Goal: Information Seeking & Learning: Check status

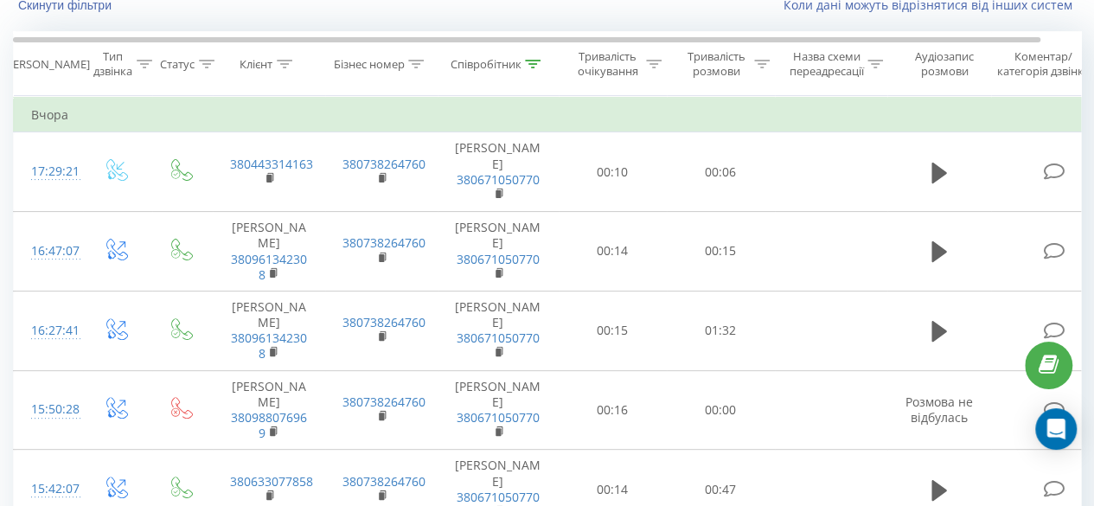
scroll to position [40, 0]
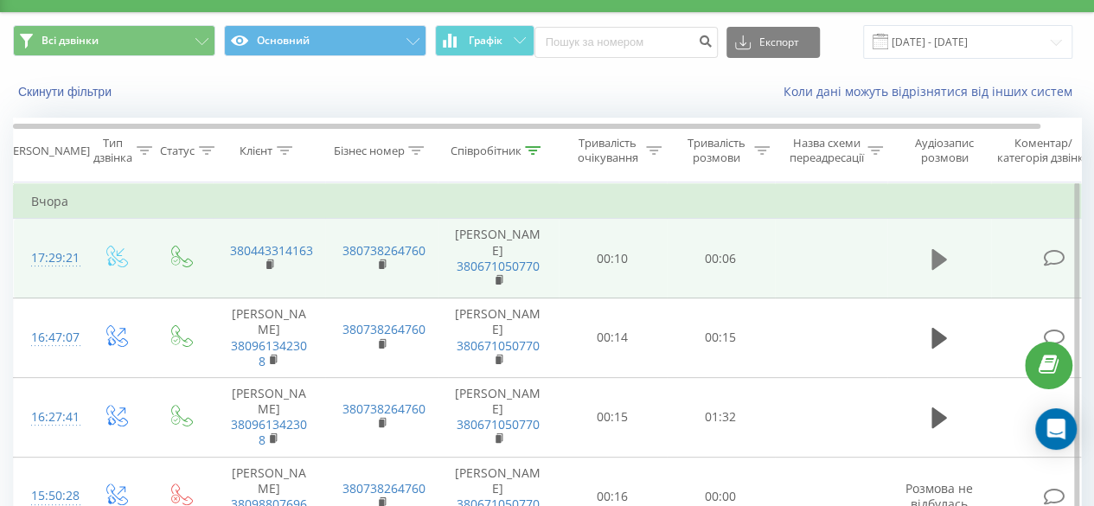
click at [943, 247] on icon at bounding box center [940, 259] width 16 height 24
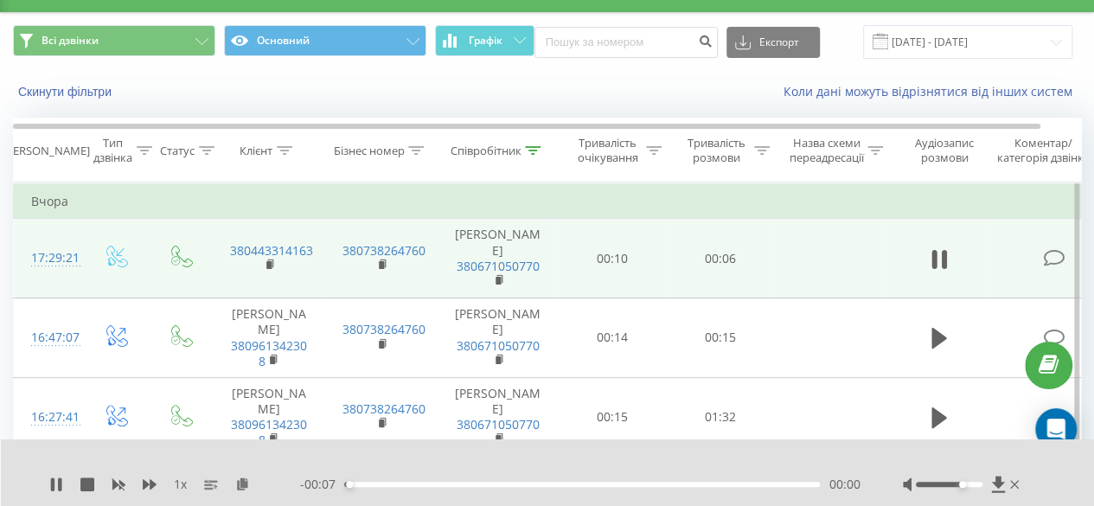
click at [964, 487] on div at bounding box center [949, 484] width 67 height 5
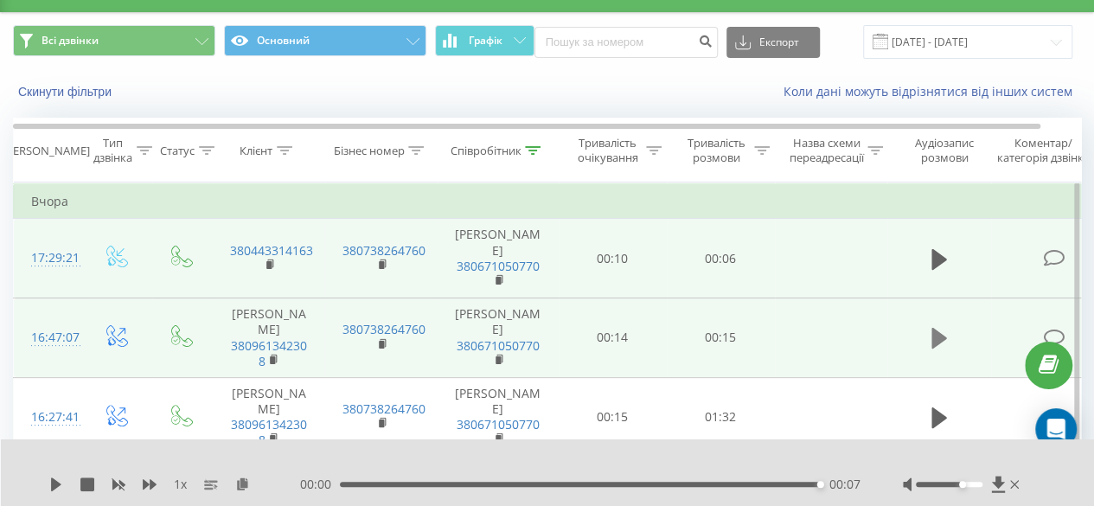
click at [948, 347] on button at bounding box center [940, 338] width 26 height 26
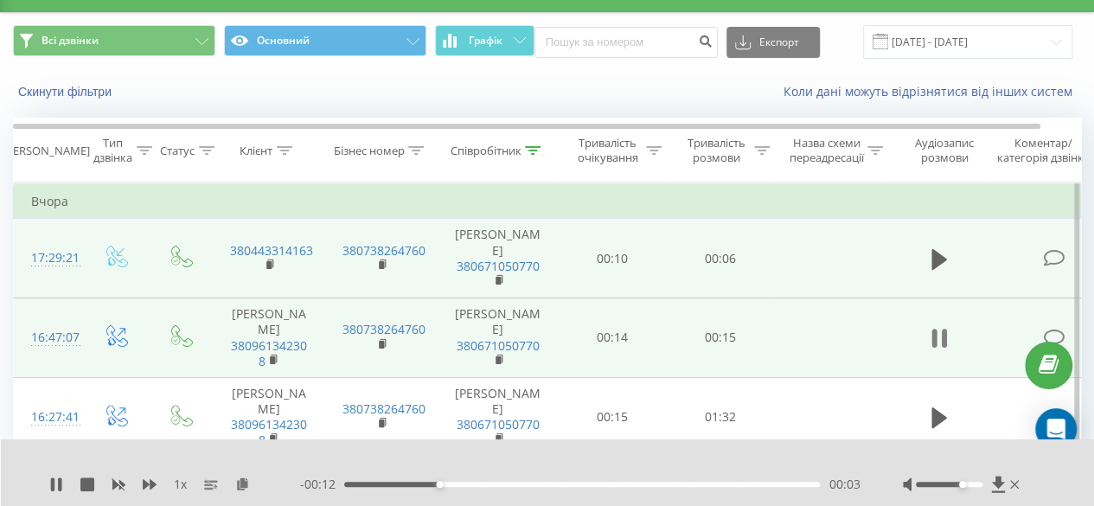
click at [951, 326] on button at bounding box center [940, 338] width 26 height 26
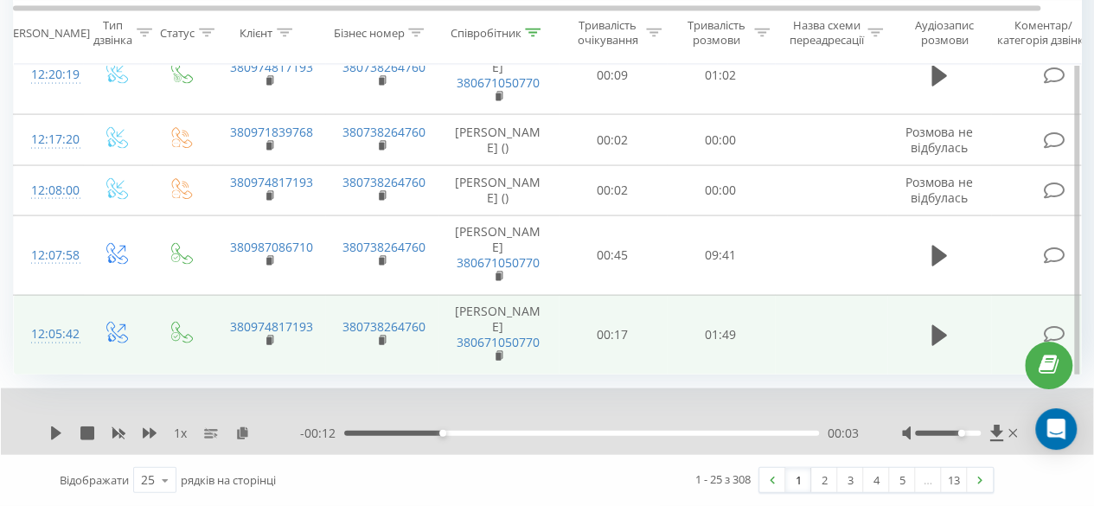
scroll to position [1750, 0]
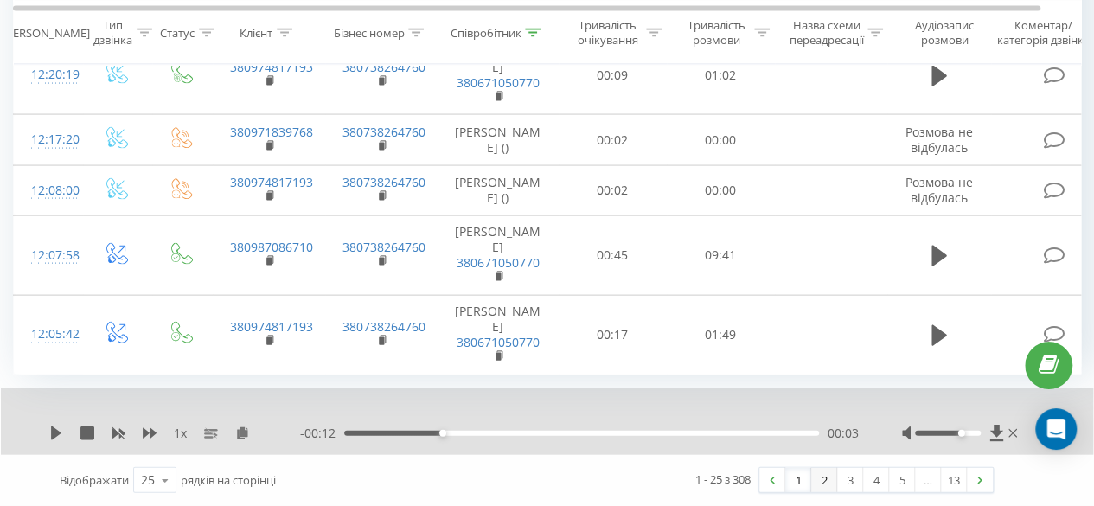
click at [818, 482] on link "2" at bounding box center [824, 480] width 26 height 24
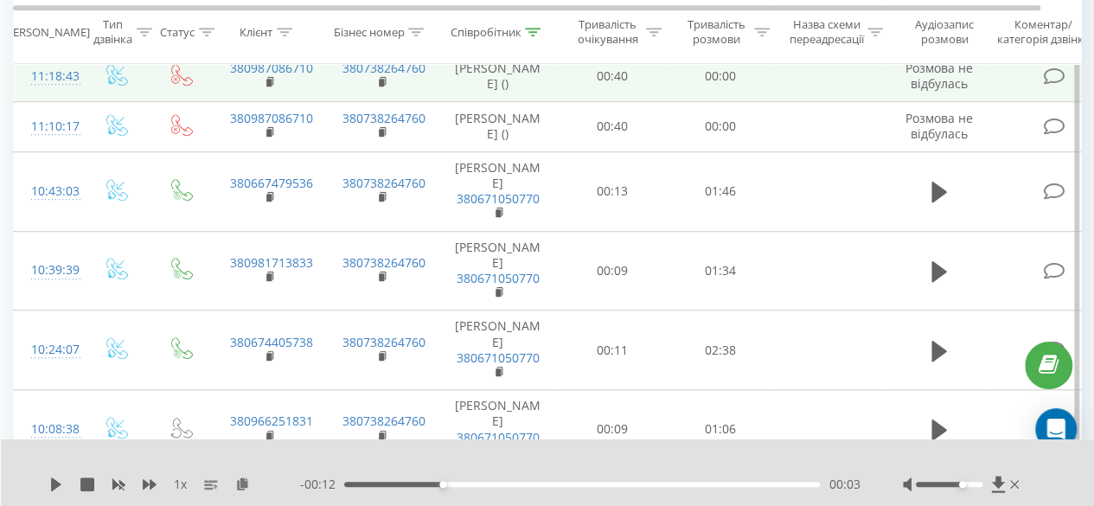
scroll to position [606, 0]
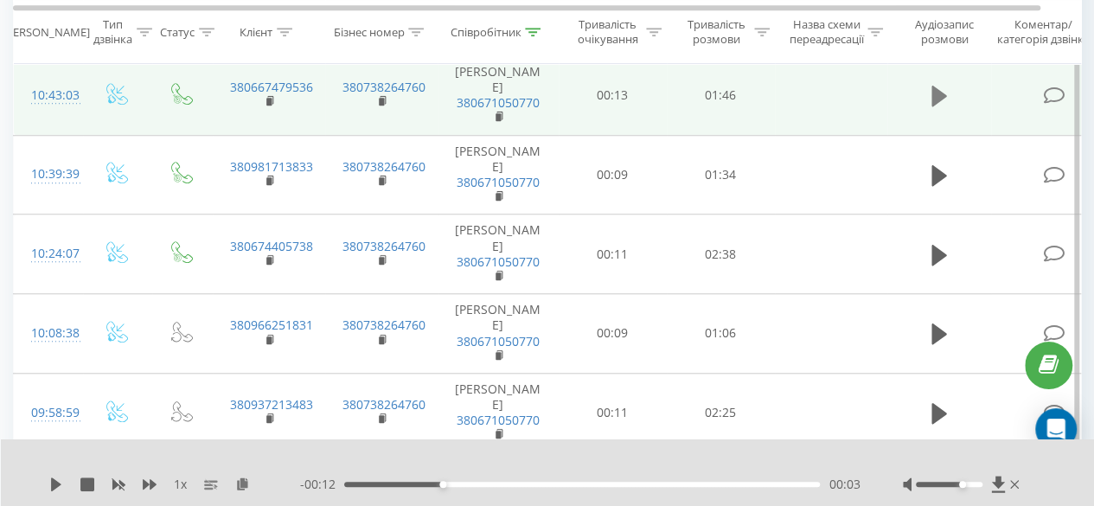
click at [939, 108] on icon at bounding box center [940, 96] width 16 height 24
drag, startPoint x: 965, startPoint y: 490, endPoint x: 976, endPoint y: 486, distance: 11.8
click at [974, 487] on div at bounding box center [963, 484] width 120 height 17
click at [976, 485] on div at bounding box center [949, 484] width 67 height 5
drag, startPoint x: 979, startPoint y: 485, endPoint x: 990, endPoint y: 485, distance: 10.4
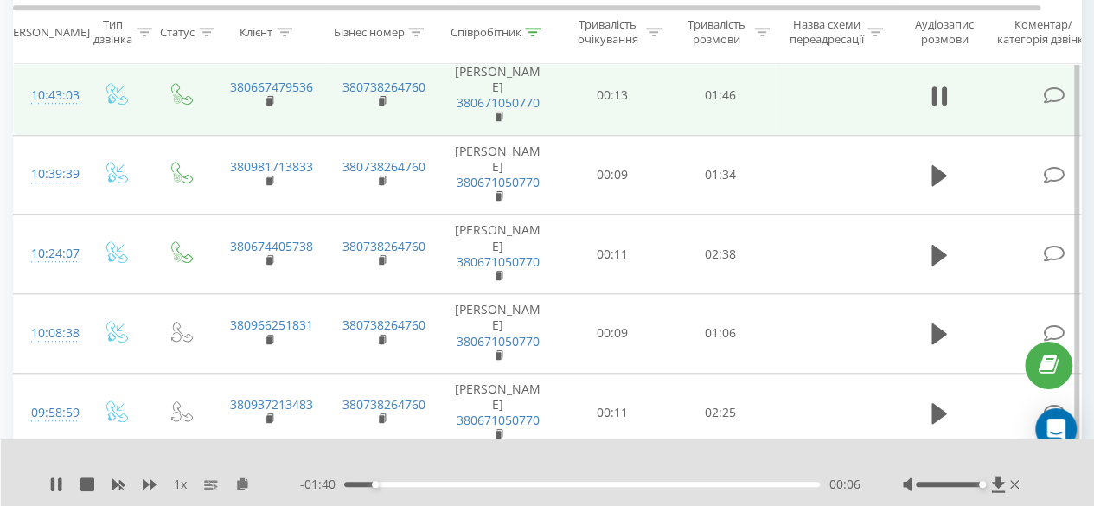
click at [990, 485] on div at bounding box center [963, 484] width 120 height 17
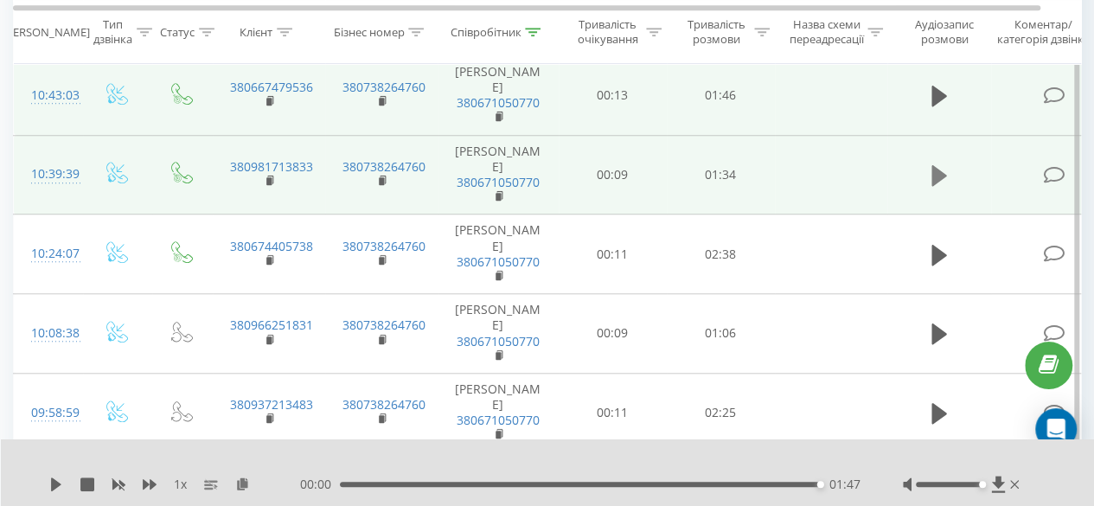
click at [945, 188] on icon at bounding box center [940, 176] width 16 height 24
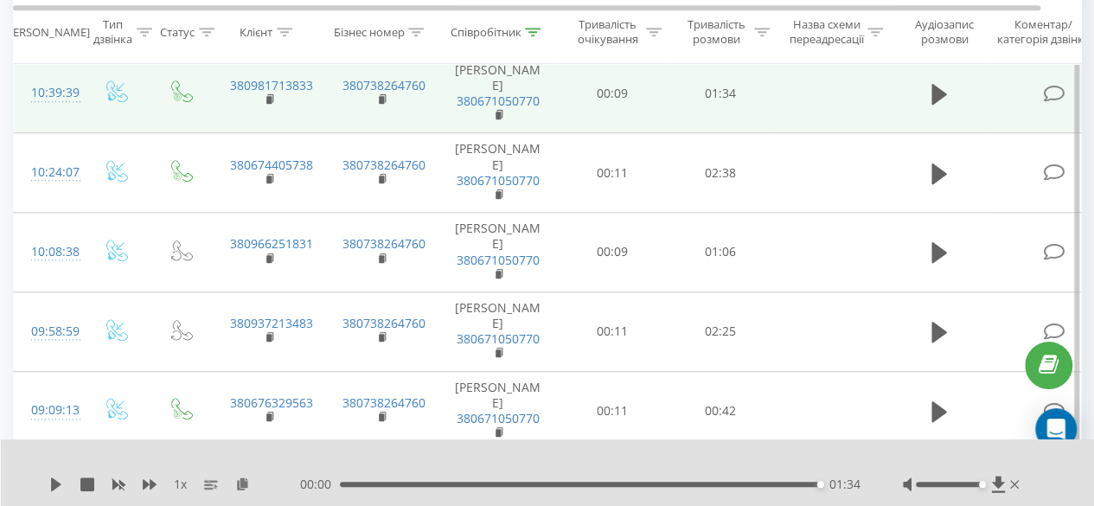
scroll to position [692, 0]
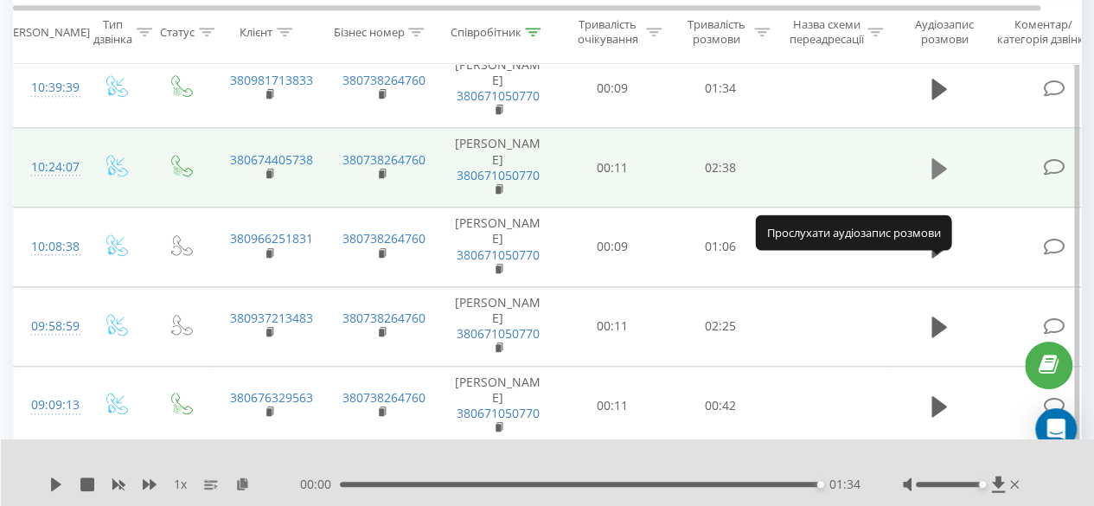
click at [941, 179] on icon at bounding box center [940, 168] width 16 height 21
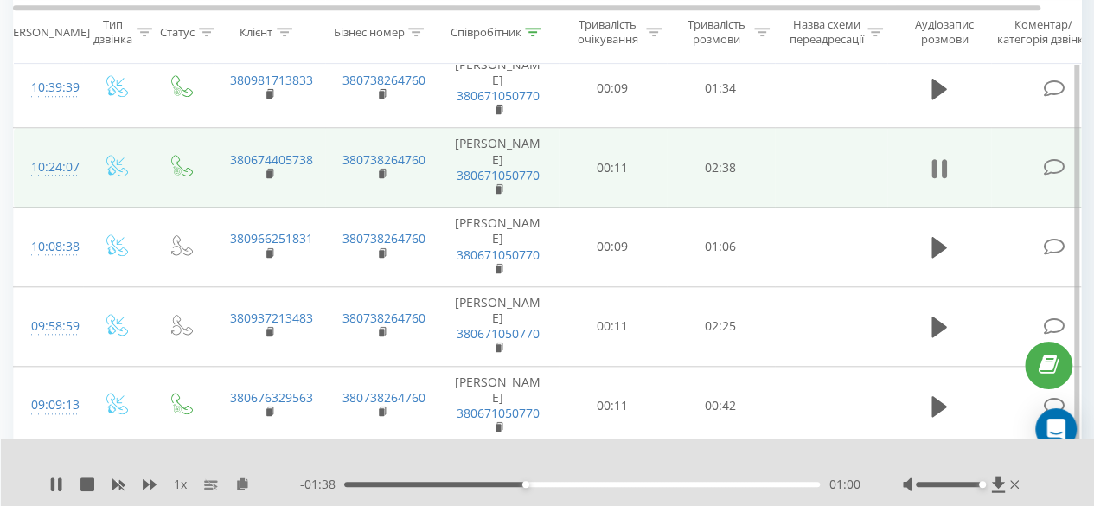
click at [940, 181] on icon at bounding box center [940, 169] width 16 height 24
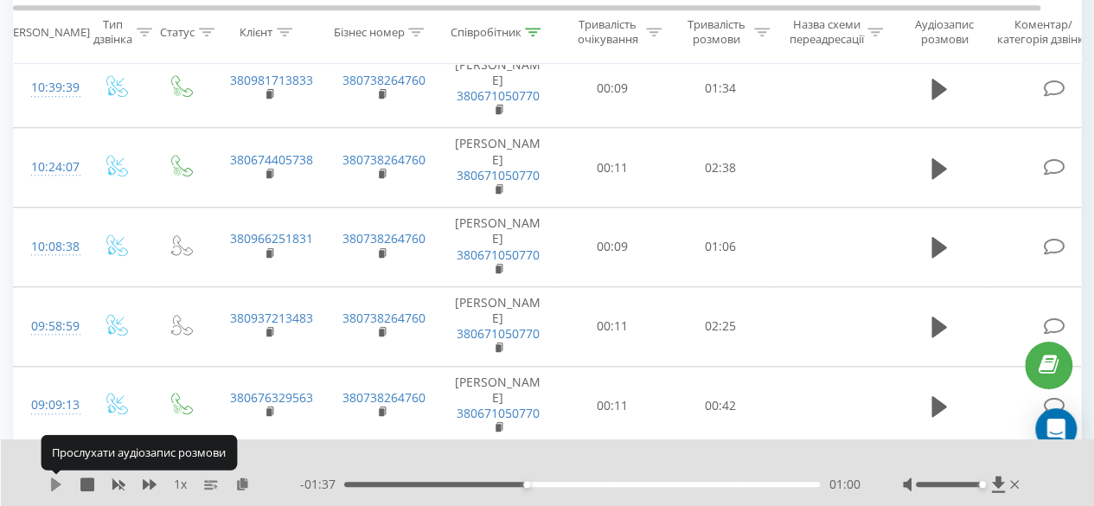
click at [54, 484] on icon at bounding box center [56, 485] width 10 height 14
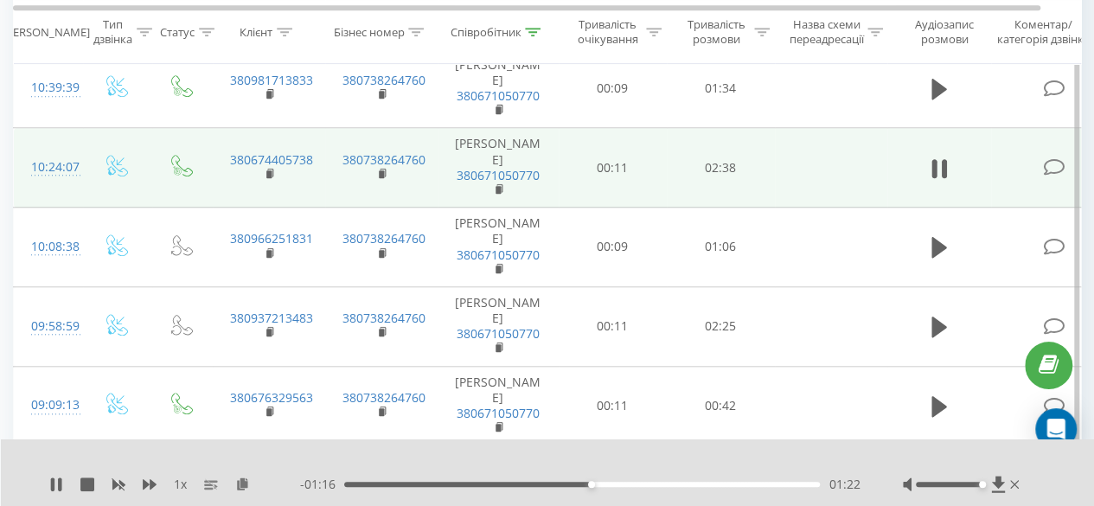
scroll to position [779, 0]
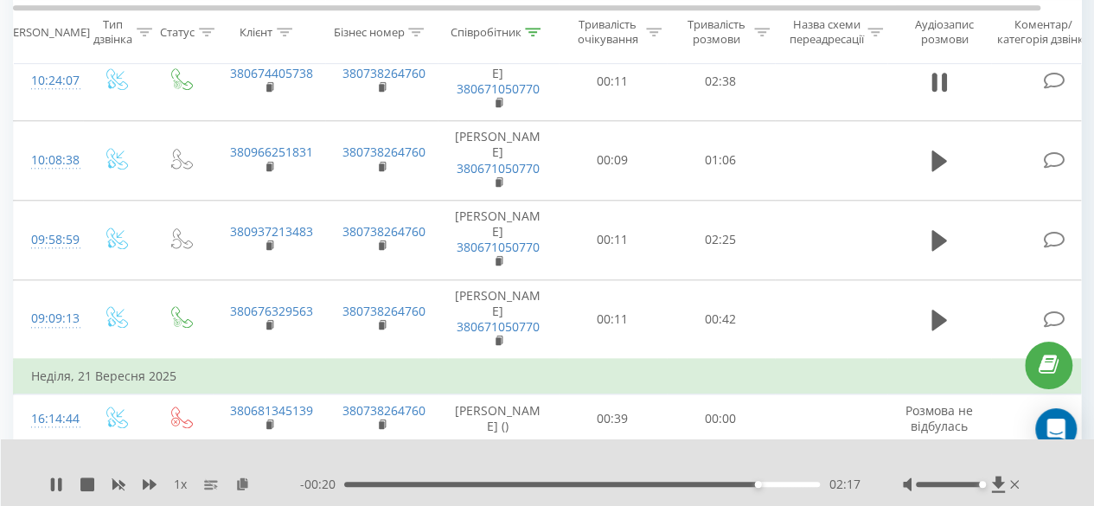
click at [954, 121] on td at bounding box center [940, 82] width 104 height 80
click at [780, 487] on div "- 00:01 02:36 02:36" at bounding box center [580, 484] width 560 height 17
click at [790, 483] on div "02:28" at bounding box center [582, 484] width 476 height 5
drag, startPoint x: 790, startPoint y: 483, endPoint x: 760, endPoint y: 487, distance: 30.6
click at [760, 487] on div "02:19" at bounding box center [763, 484] width 7 height 7
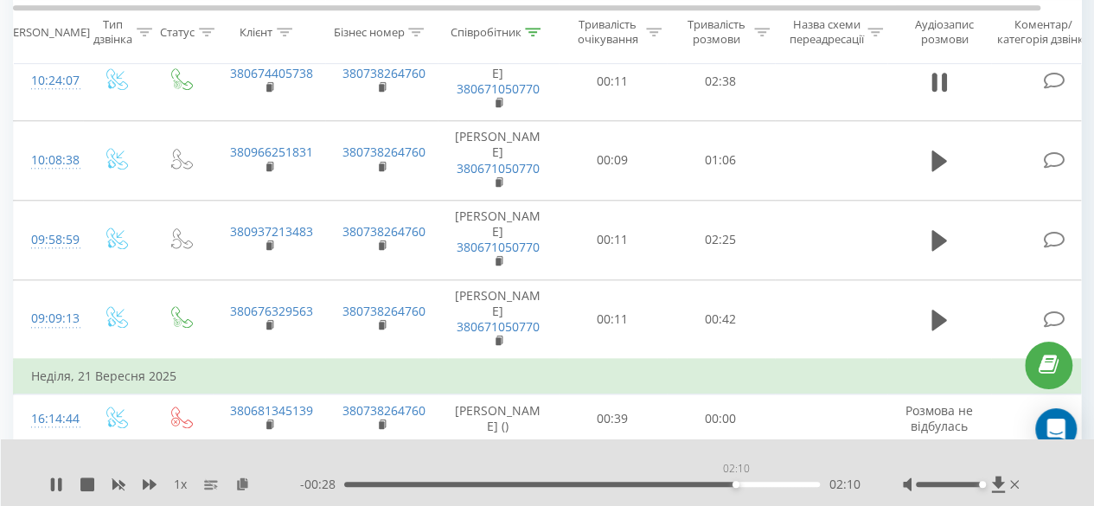
drag, startPoint x: 761, startPoint y: 485, endPoint x: 735, endPoint y: 493, distance: 27.1
click at [735, 493] on div "1 x - 00:28 02:10 02:10" at bounding box center [548, 472] width 1094 height 67
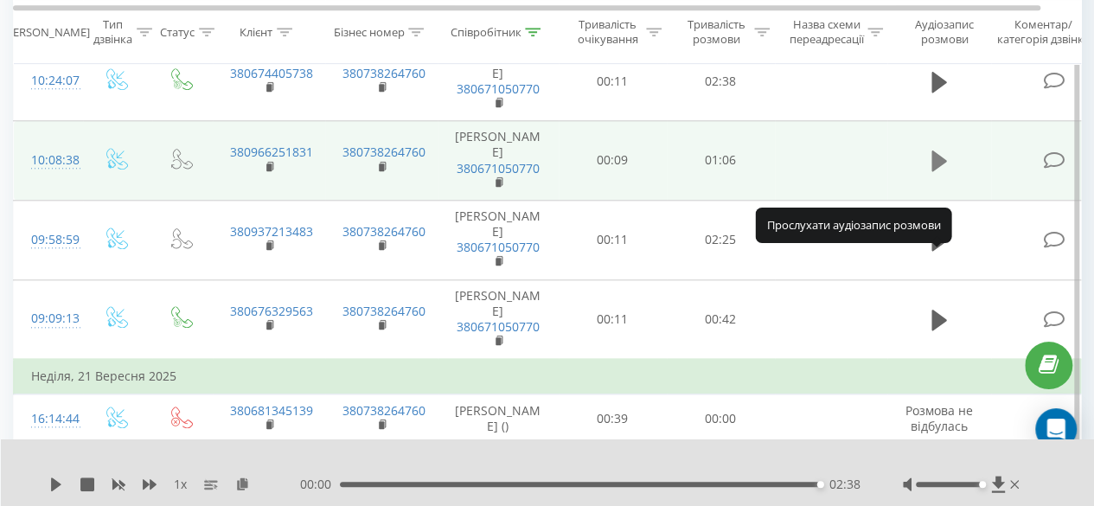
click at [927, 174] on button at bounding box center [940, 161] width 26 height 26
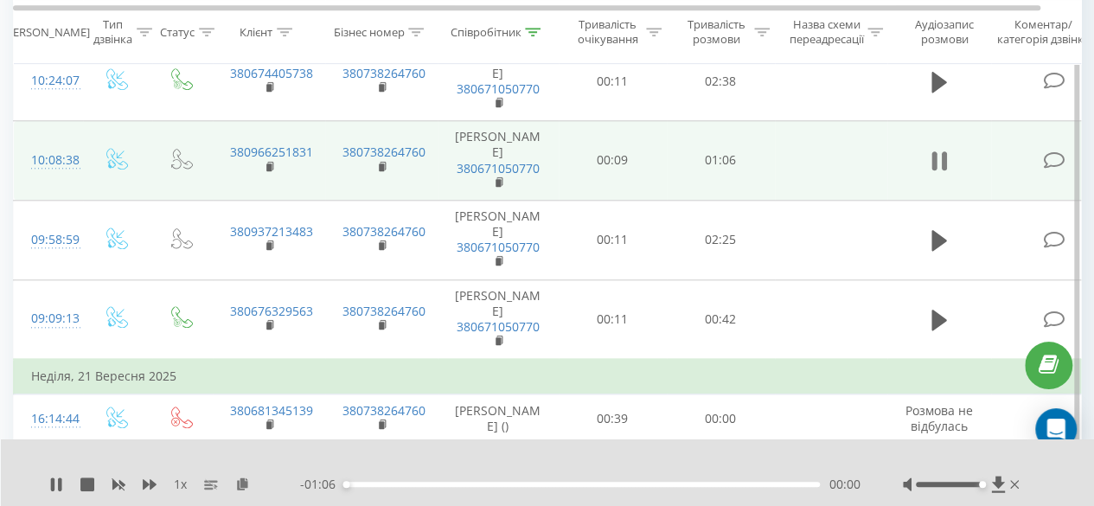
click at [944, 170] on icon at bounding box center [943, 160] width 5 height 19
click at [941, 173] on icon at bounding box center [940, 161] width 16 height 24
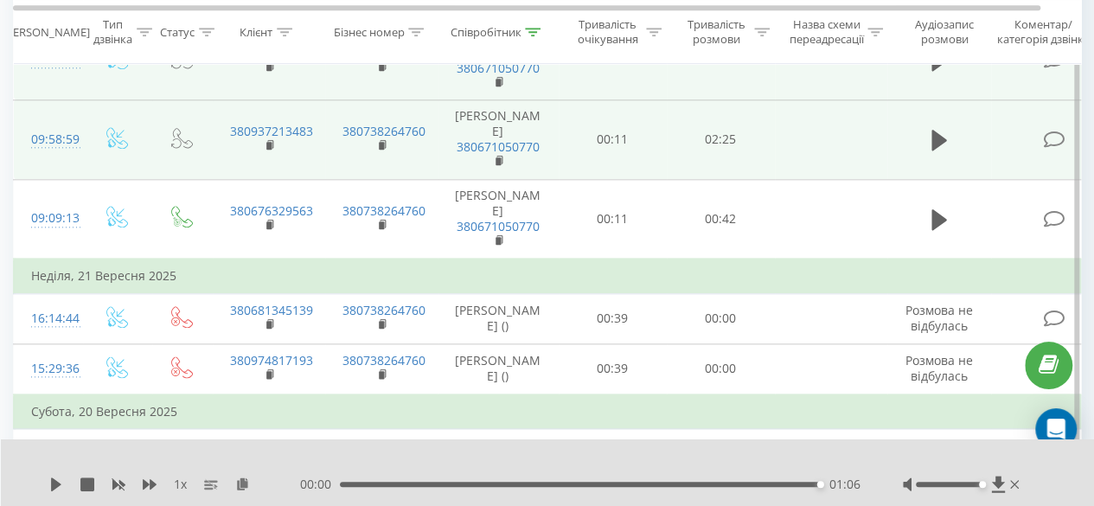
scroll to position [865, 0]
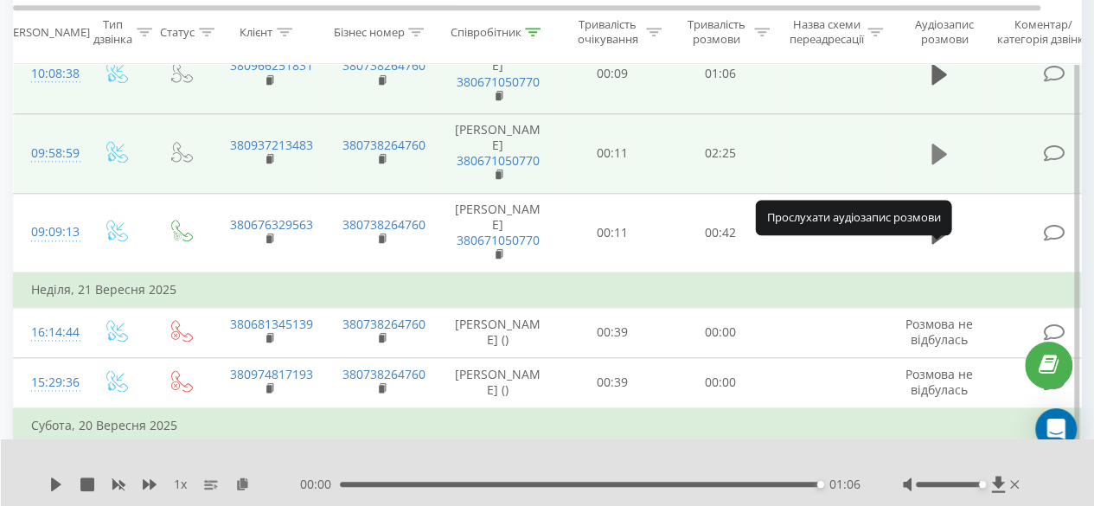
click at [944, 166] on icon at bounding box center [940, 154] width 16 height 24
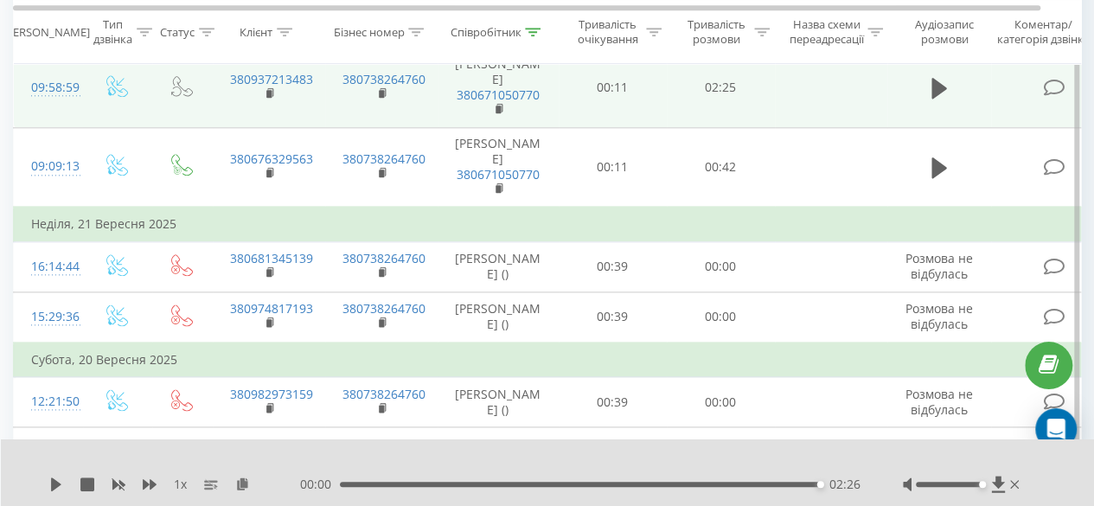
scroll to position [952, 0]
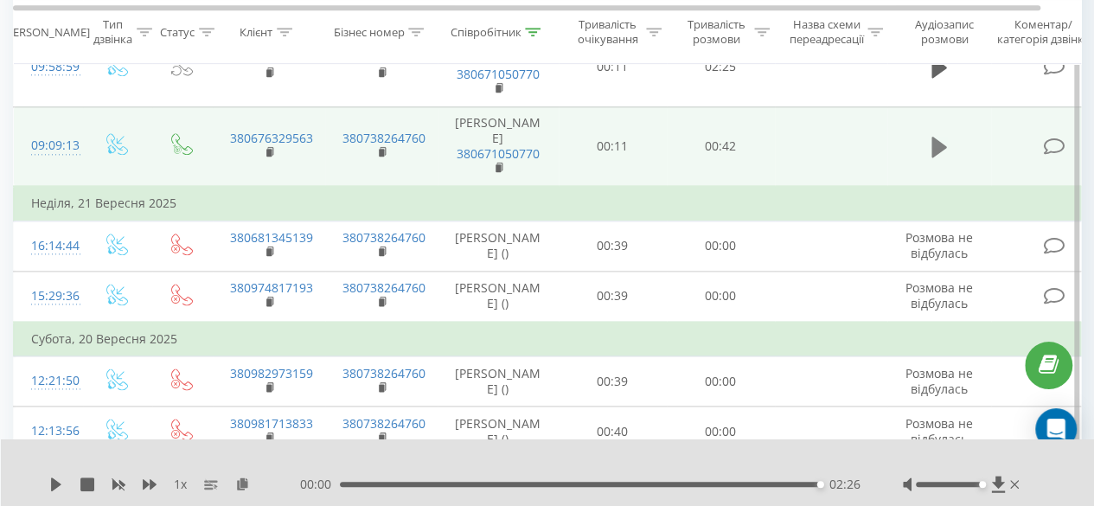
click at [945, 159] on icon at bounding box center [940, 147] width 16 height 24
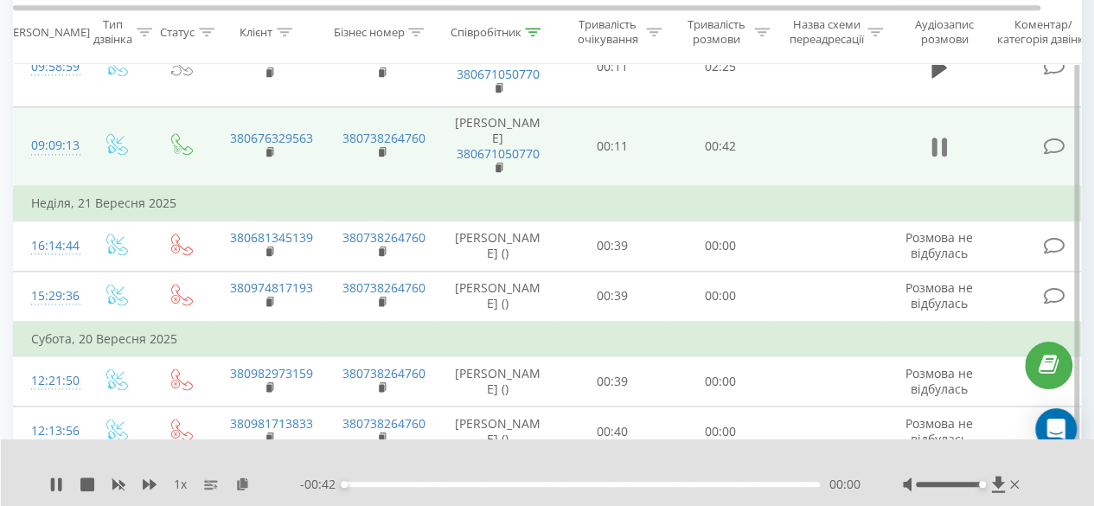
click at [945, 157] on icon at bounding box center [943, 147] width 5 height 19
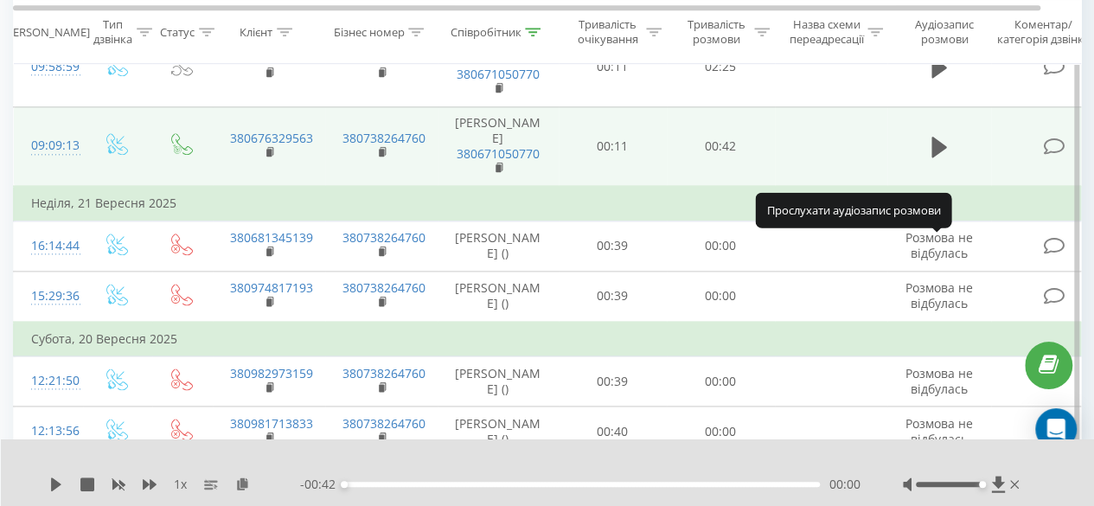
click at [945, 159] on icon at bounding box center [940, 147] width 16 height 24
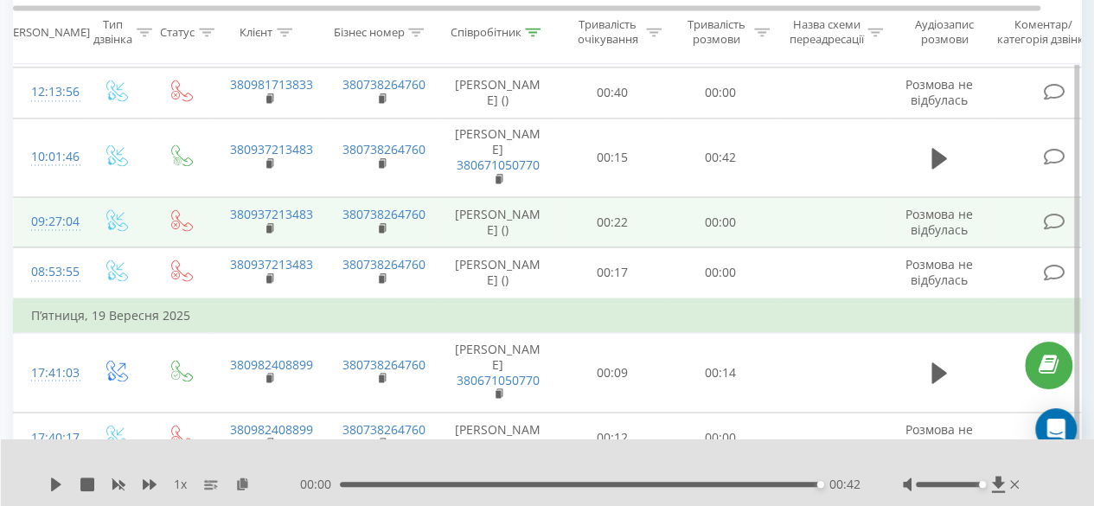
scroll to position [1384, 0]
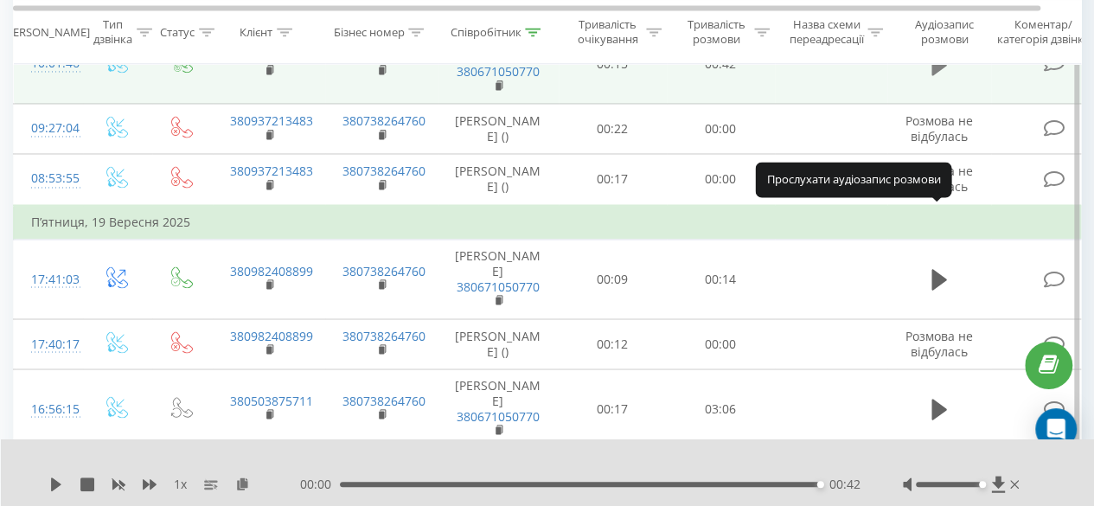
click at [927, 78] on button at bounding box center [940, 65] width 26 height 26
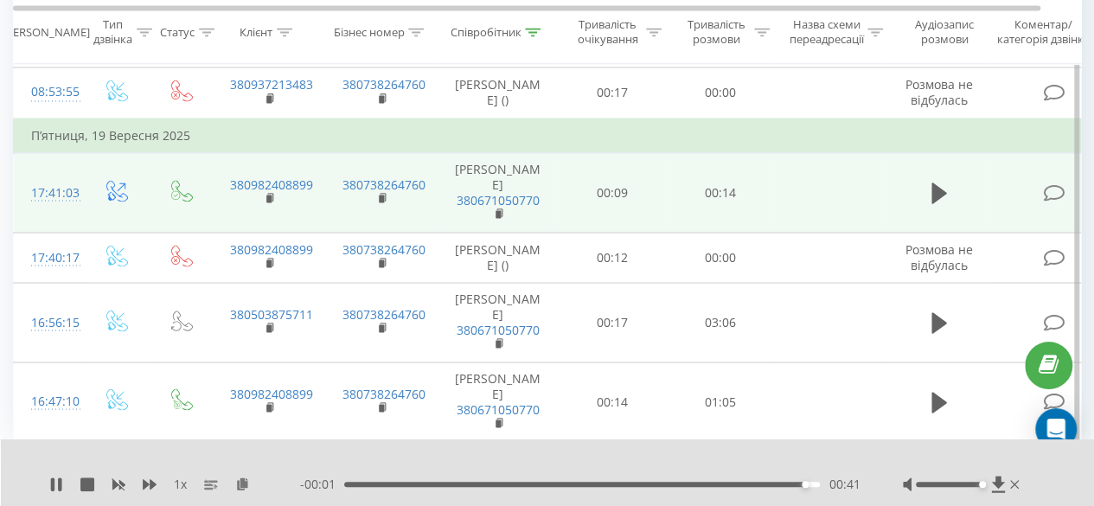
scroll to position [1555, 0]
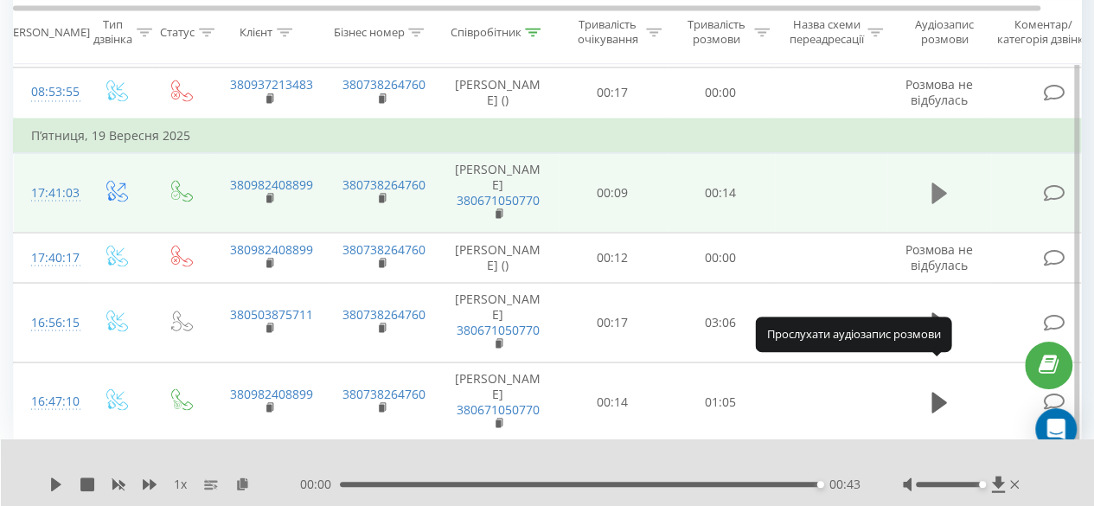
click at [939, 203] on icon at bounding box center [940, 193] width 16 height 21
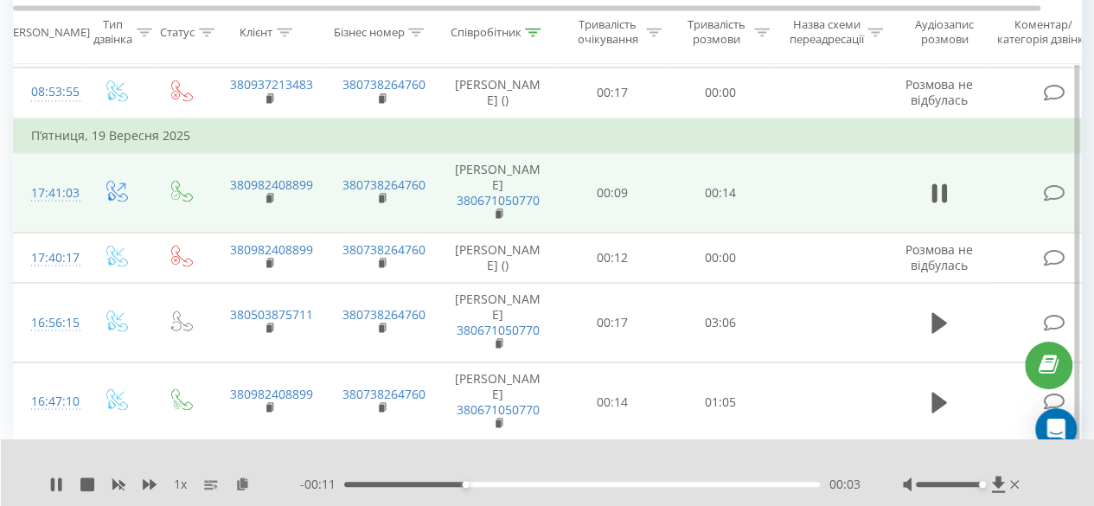
click at [955, 232] on td at bounding box center [940, 192] width 104 height 80
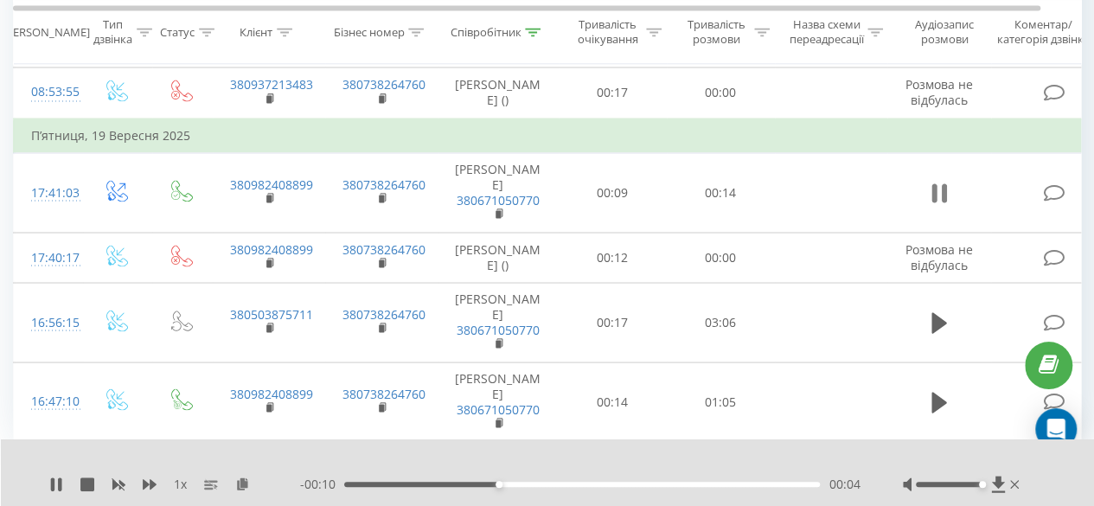
click at [950, 206] on button at bounding box center [940, 193] width 26 height 26
click at [943, 205] on icon at bounding box center [940, 193] width 16 height 24
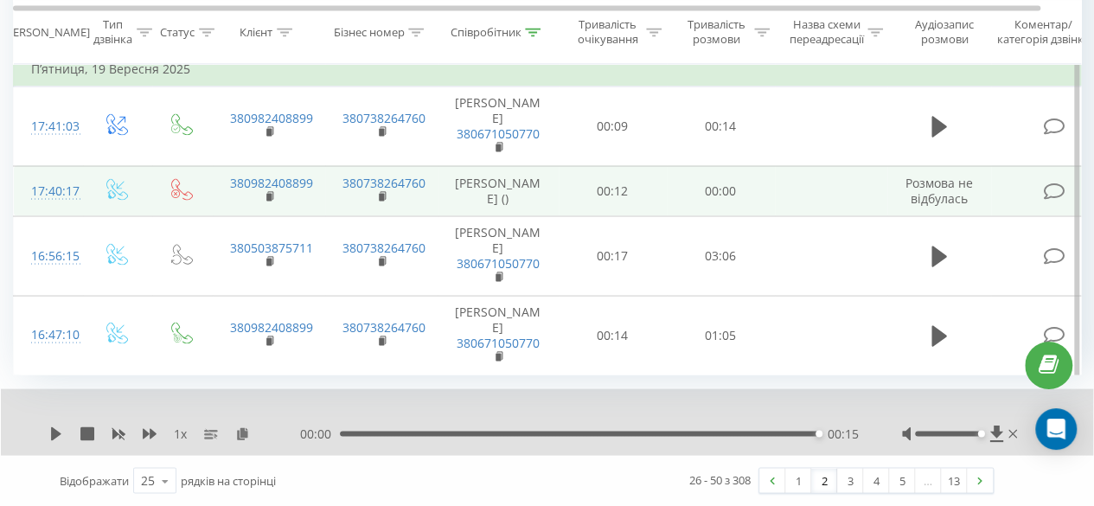
scroll to position [1642, 0]
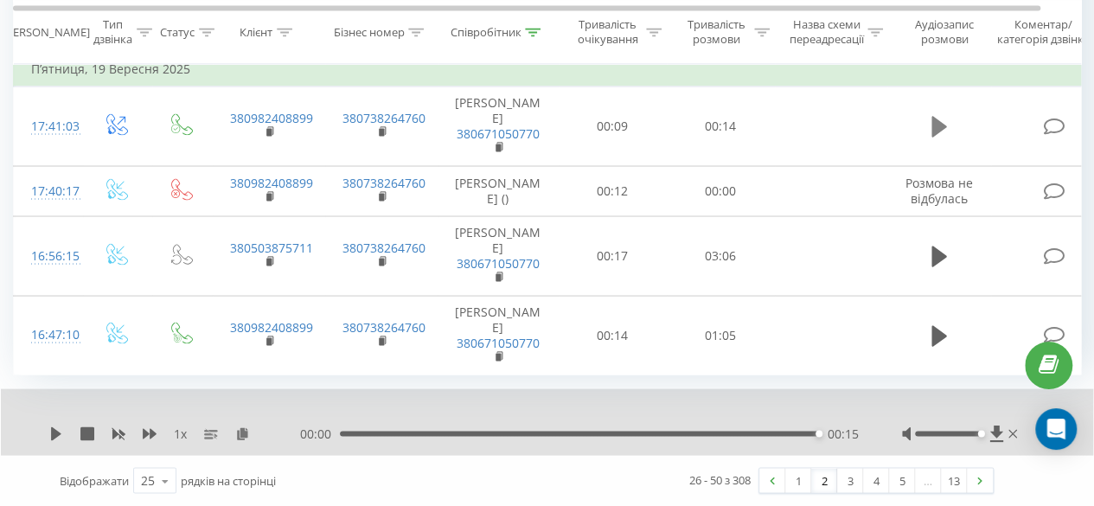
click at [932, 137] on icon at bounding box center [940, 126] width 16 height 21
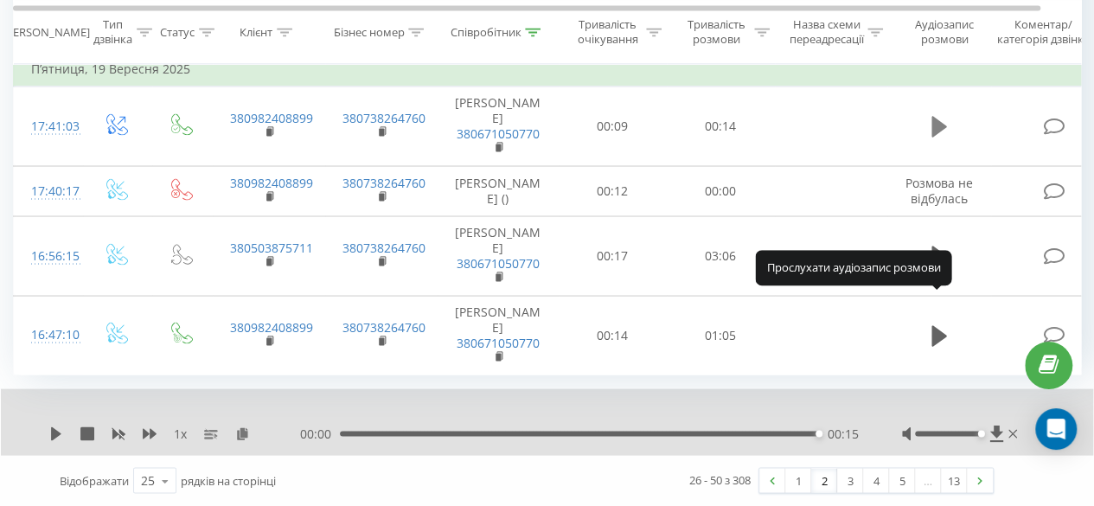
click at [932, 138] on icon at bounding box center [940, 126] width 16 height 24
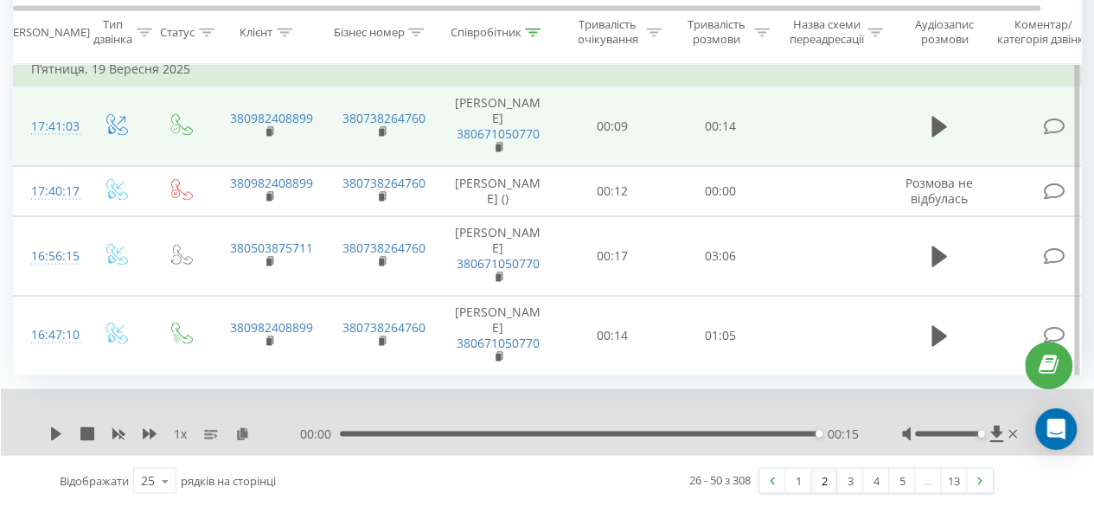
click at [953, 165] on td at bounding box center [940, 126] width 104 height 80
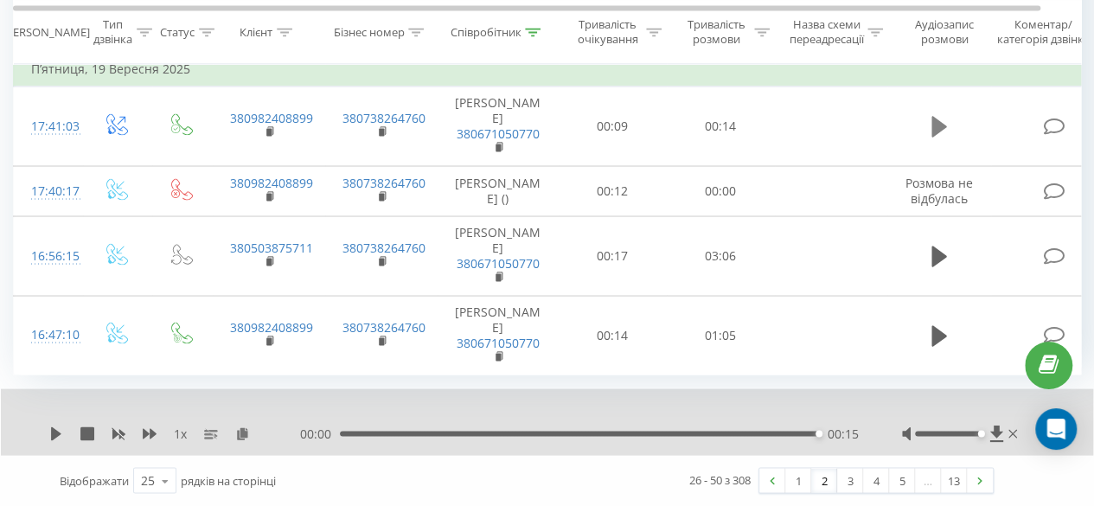
click at [934, 137] on icon at bounding box center [940, 126] width 16 height 21
drag, startPoint x: 816, startPoint y: 437, endPoint x: 432, endPoint y: 432, distance: 384.1
click at [453, 443] on div "1 x 00:00 00:15 00:15" at bounding box center [547, 421] width 1093 height 67
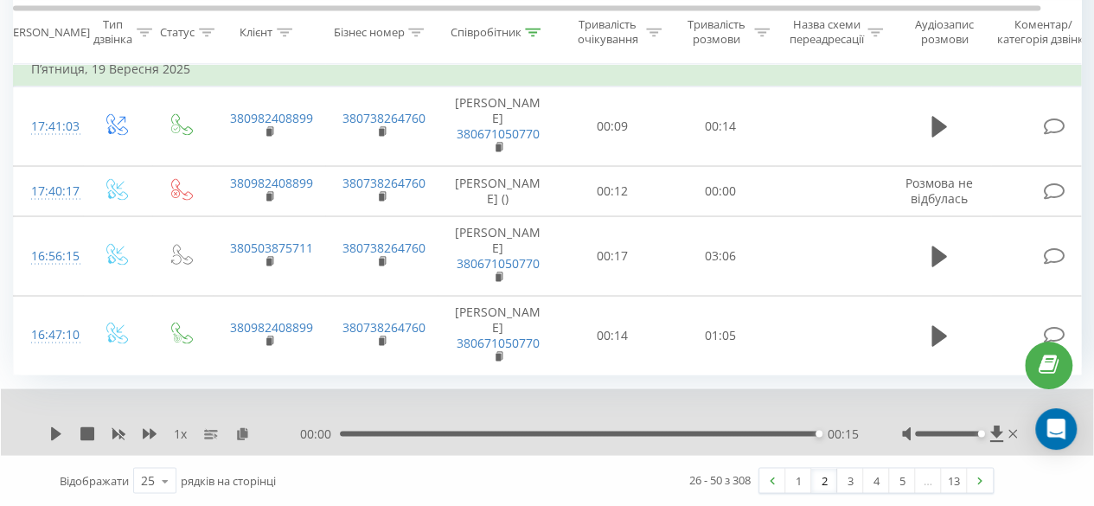
click at [341, 435] on div "00:15" at bounding box center [579, 433] width 479 height 5
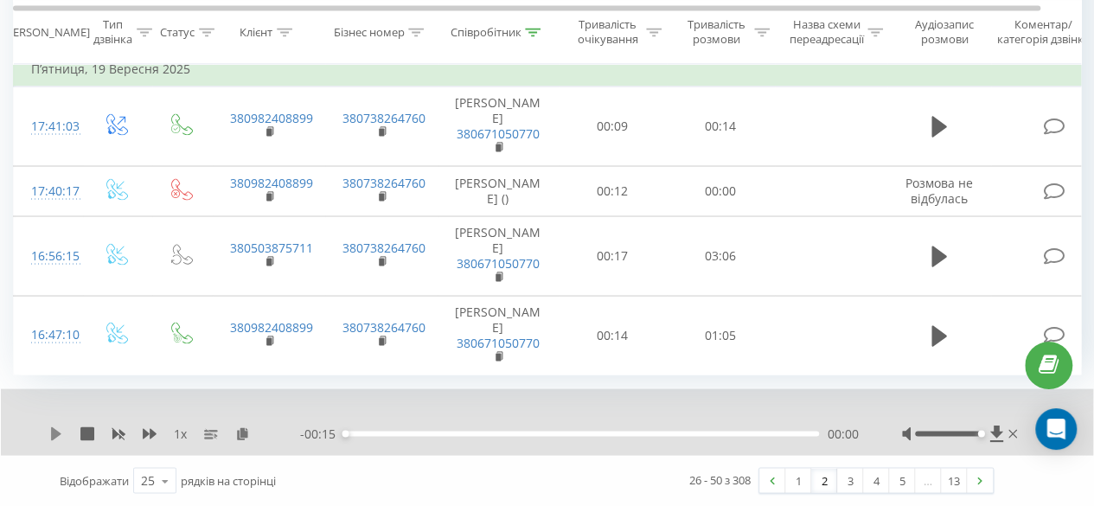
click at [50, 433] on icon at bounding box center [56, 433] width 14 height 14
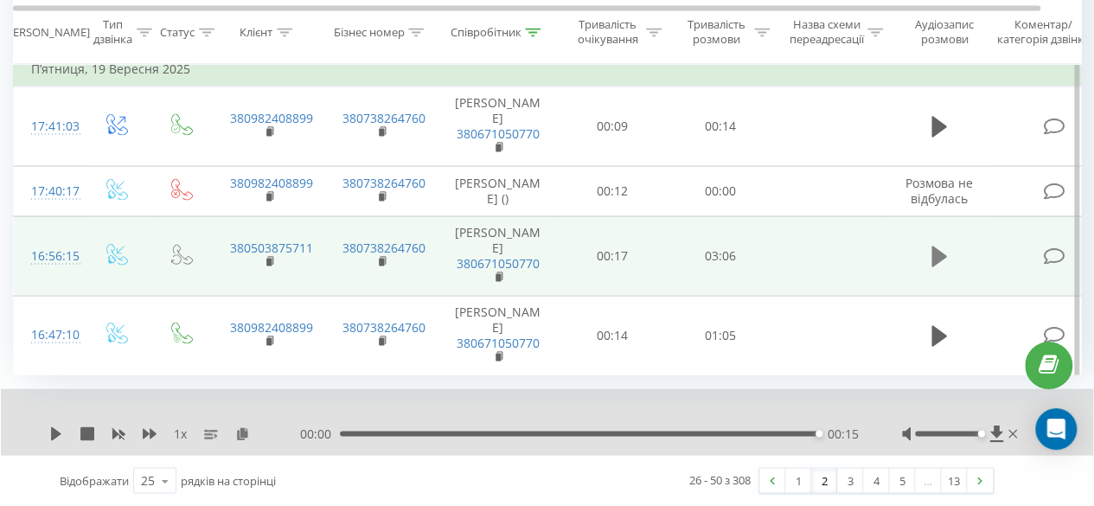
click at [929, 261] on button at bounding box center [940, 256] width 26 height 26
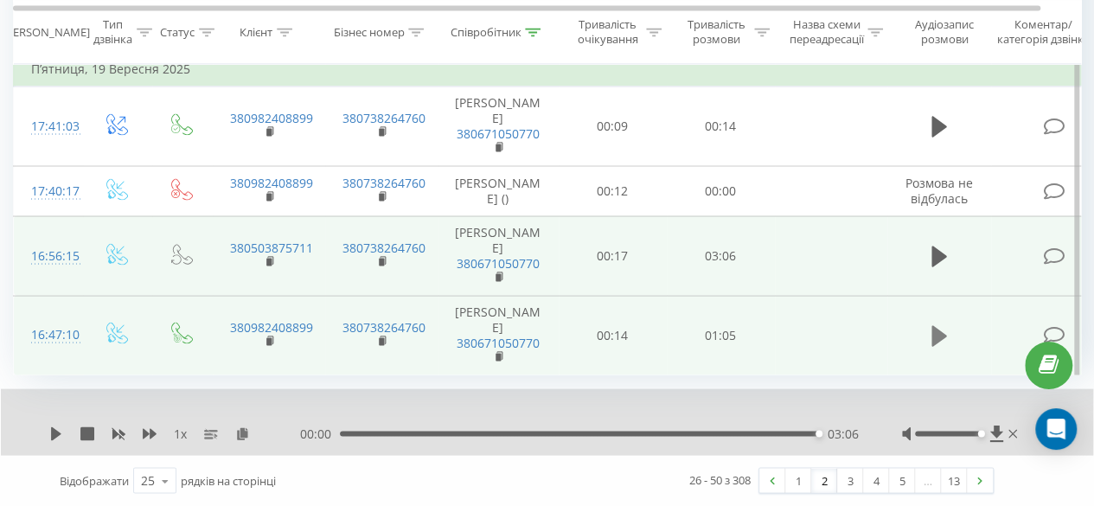
click at [945, 337] on icon at bounding box center [940, 335] width 16 height 21
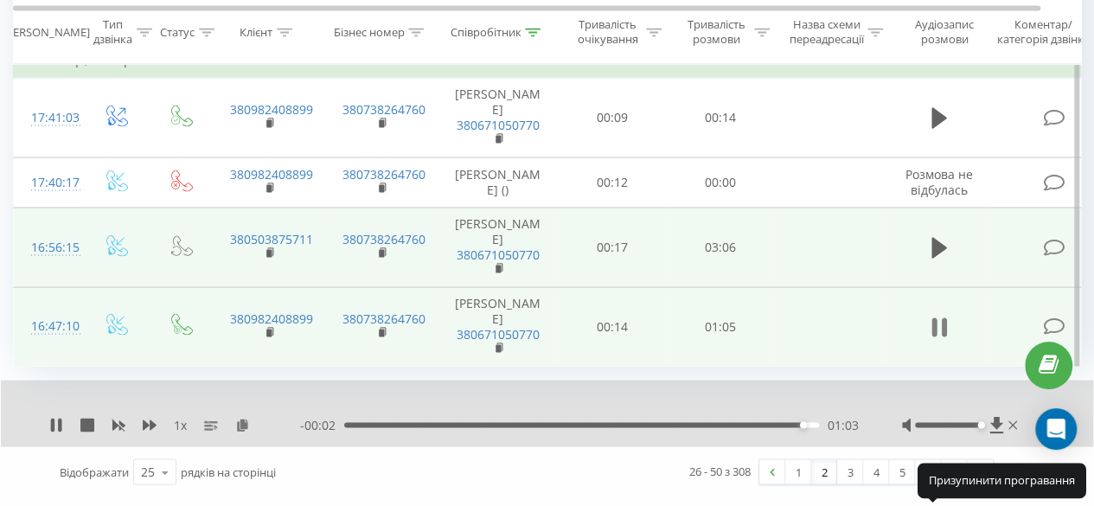
click at [946, 330] on button at bounding box center [940, 327] width 26 height 26
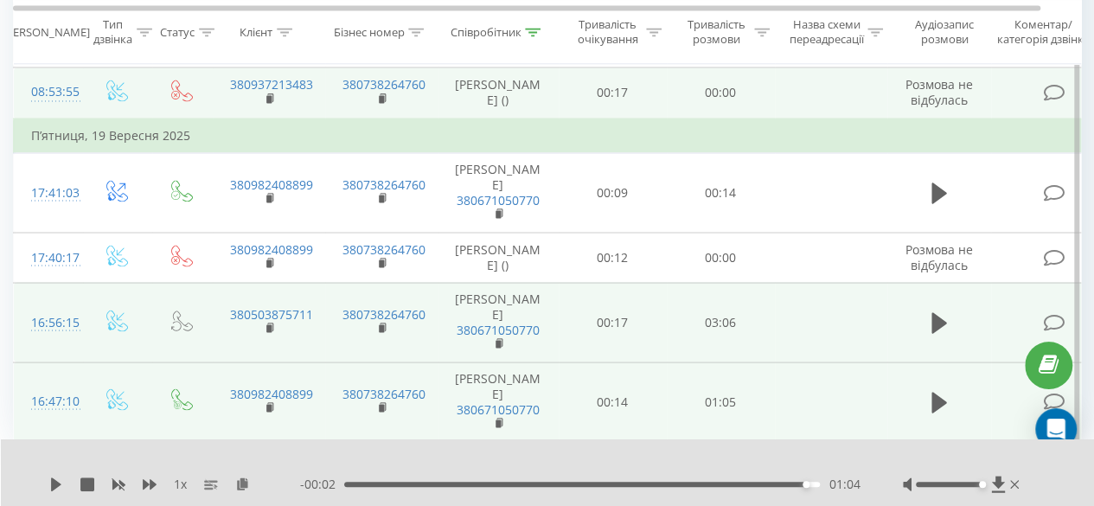
scroll to position [1555, 0]
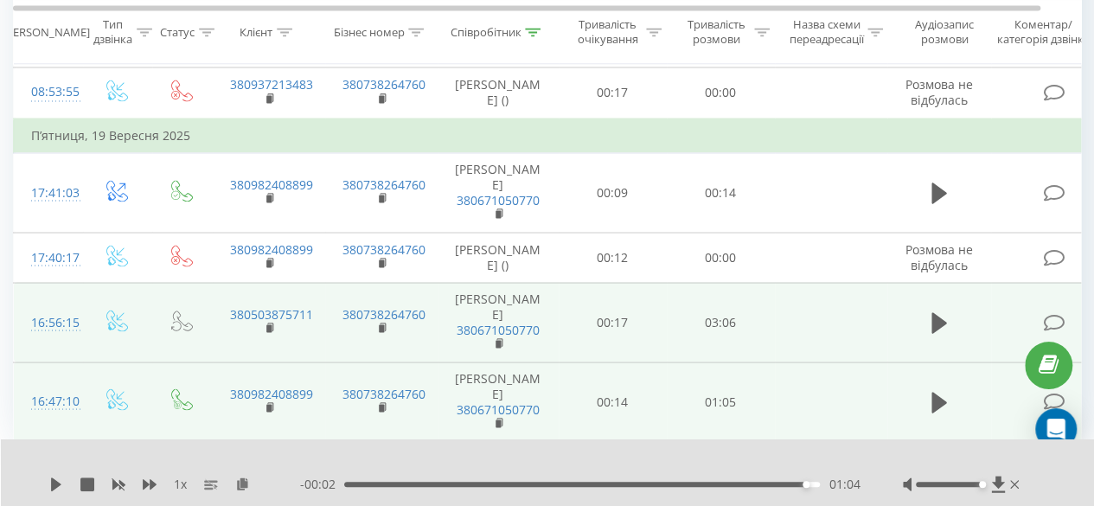
click at [537, 29] on icon at bounding box center [534, 32] width 16 height 9
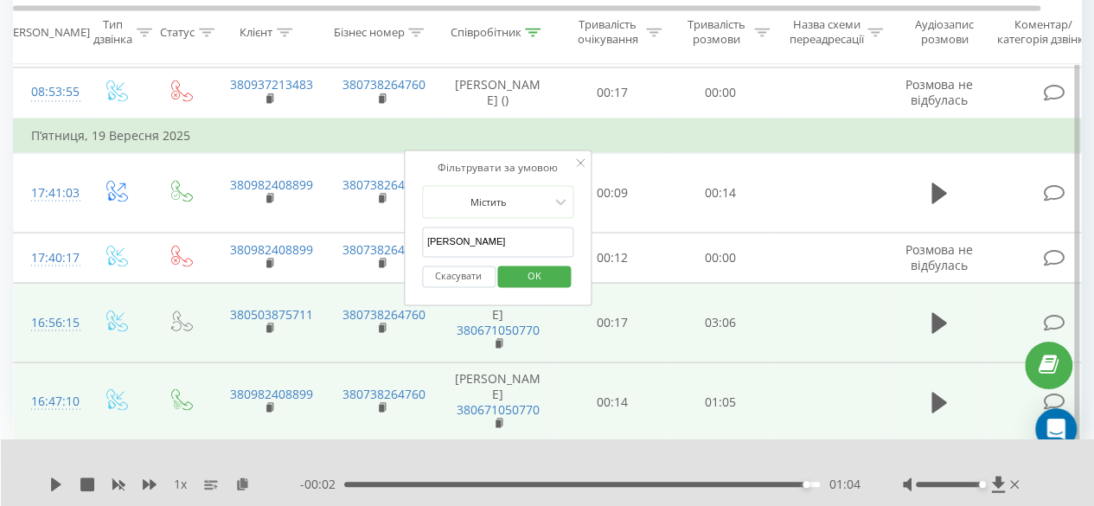
click at [530, 227] on input "[PERSON_NAME]" at bounding box center [498, 242] width 152 height 30
type input "к"
type input "Кебець"
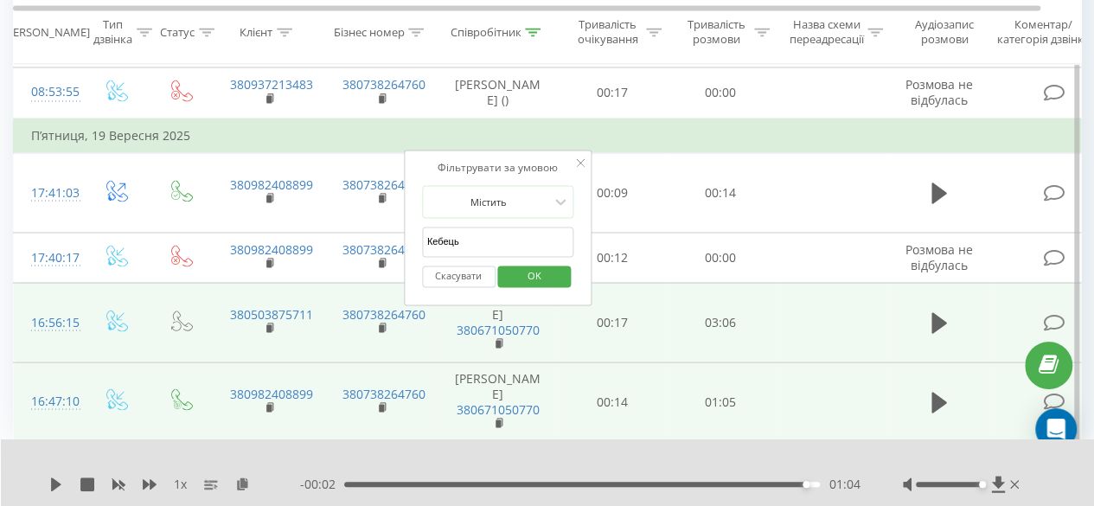
click button "OK" at bounding box center [535, 277] width 74 height 22
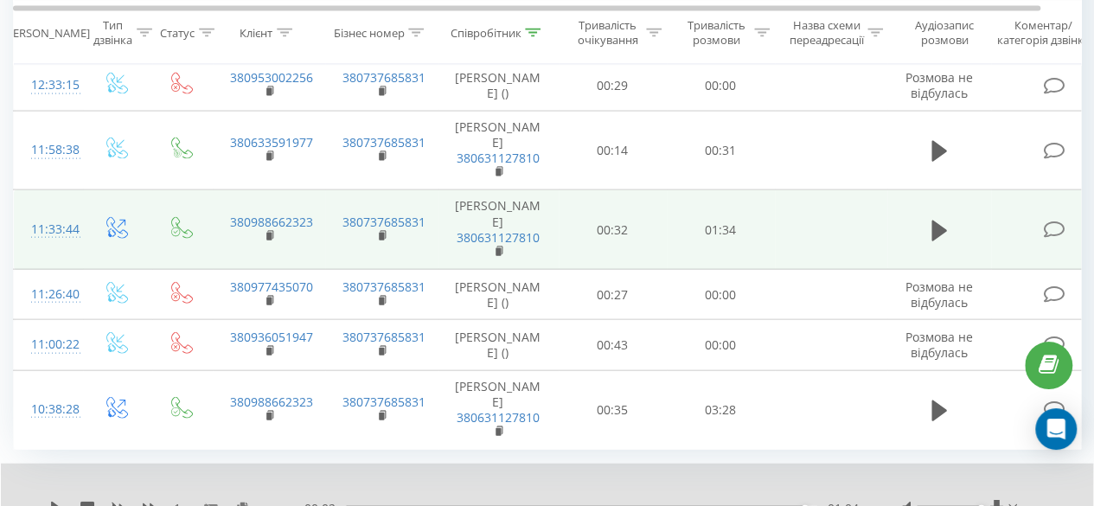
scroll to position [1889, 0]
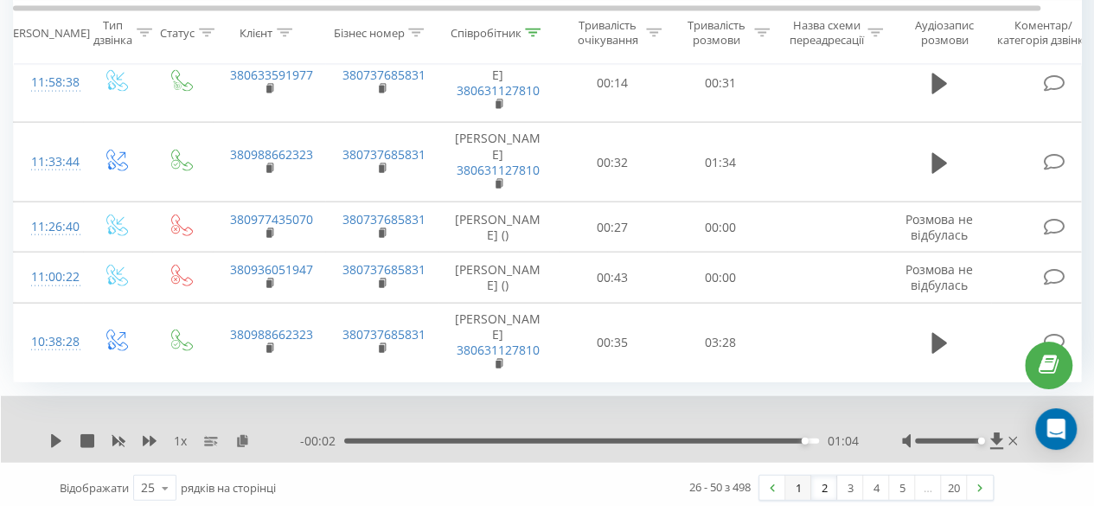
click at [788, 483] on link "1" at bounding box center [799, 488] width 26 height 24
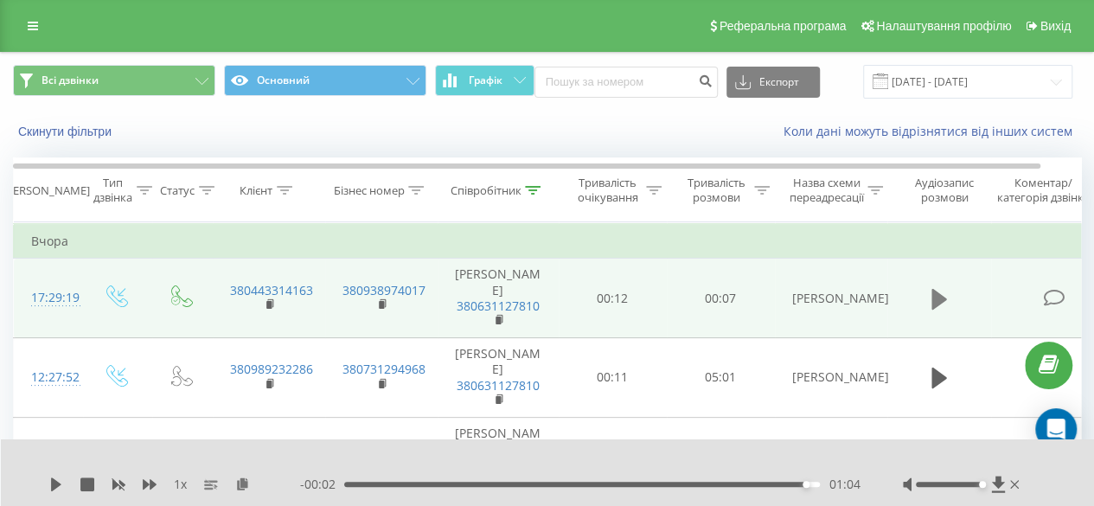
click at [943, 298] on icon at bounding box center [940, 299] width 16 height 21
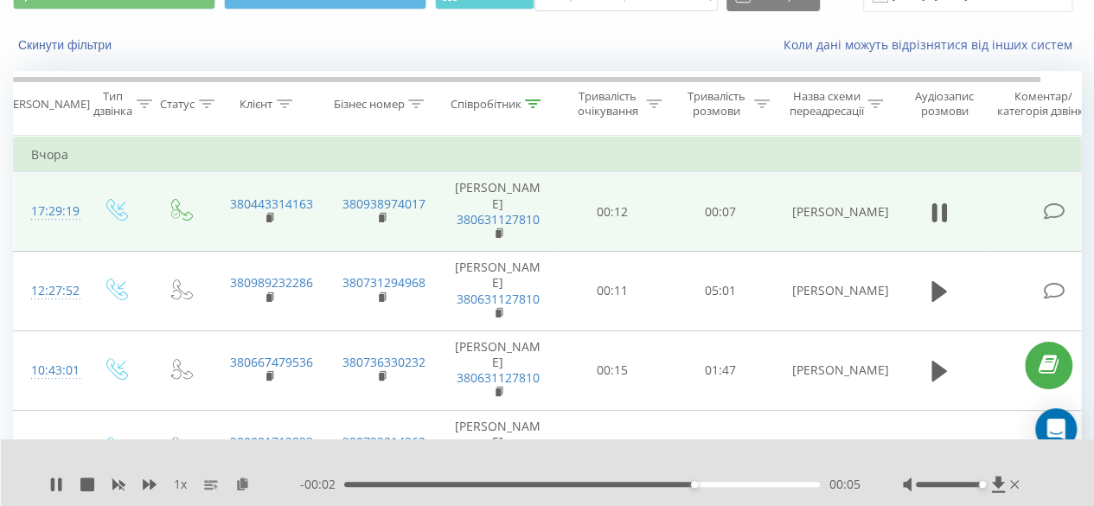
scroll to position [173, 0]
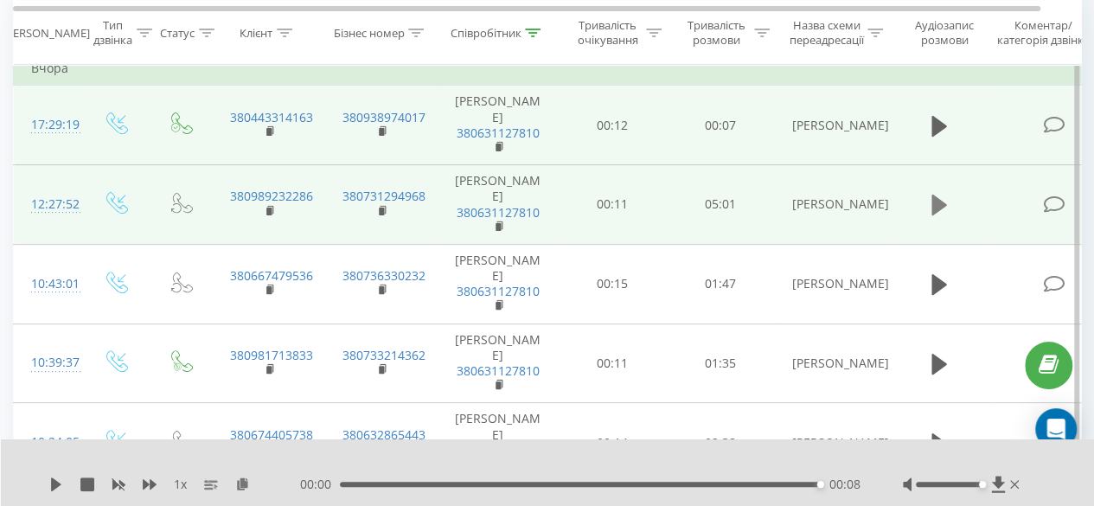
click at [938, 201] on icon at bounding box center [940, 205] width 16 height 21
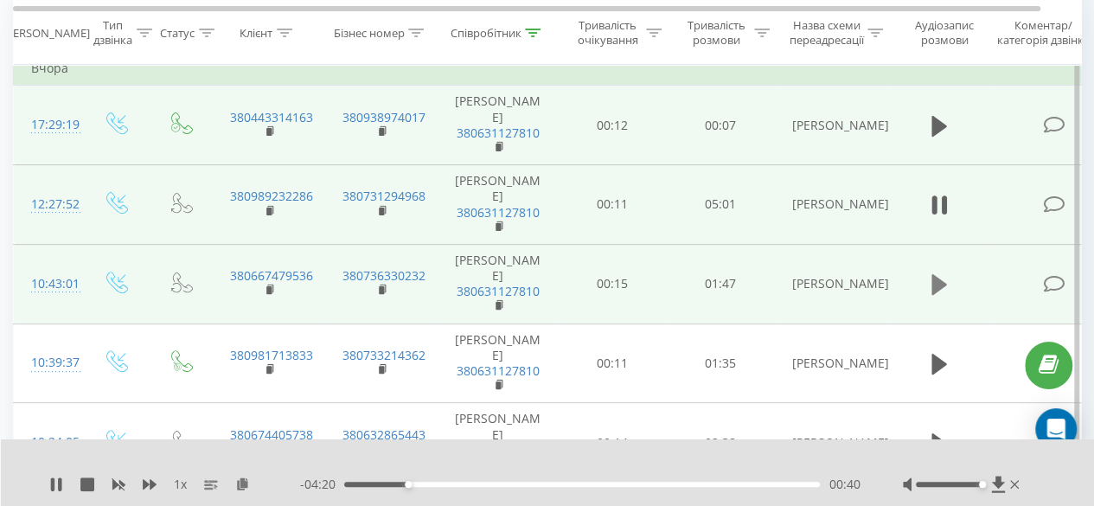
click at [936, 277] on icon at bounding box center [940, 284] width 16 height 21
click at [945, 284] on icon at bounding box center [943, 284] width 5 height 19
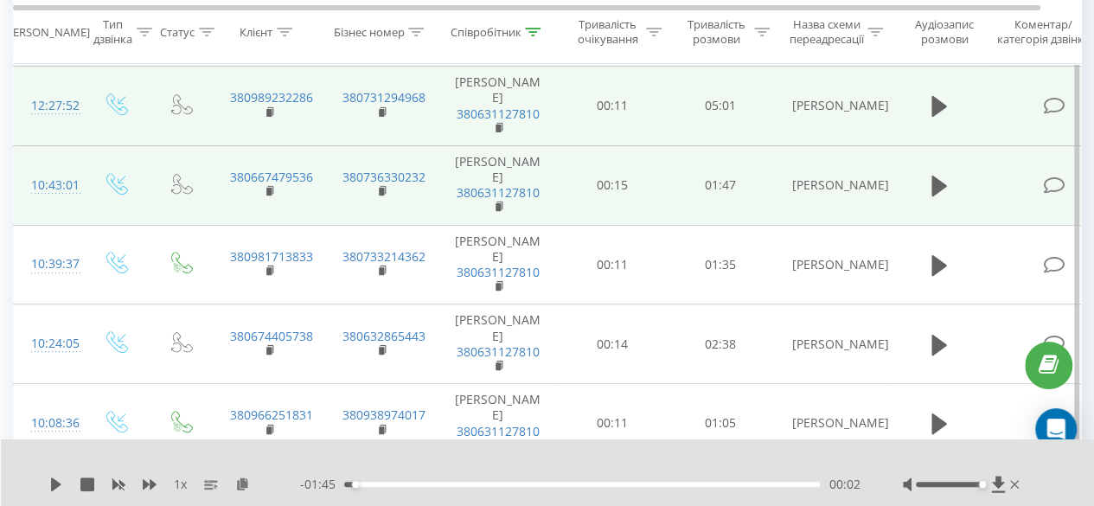
scroll to position [346, 0]
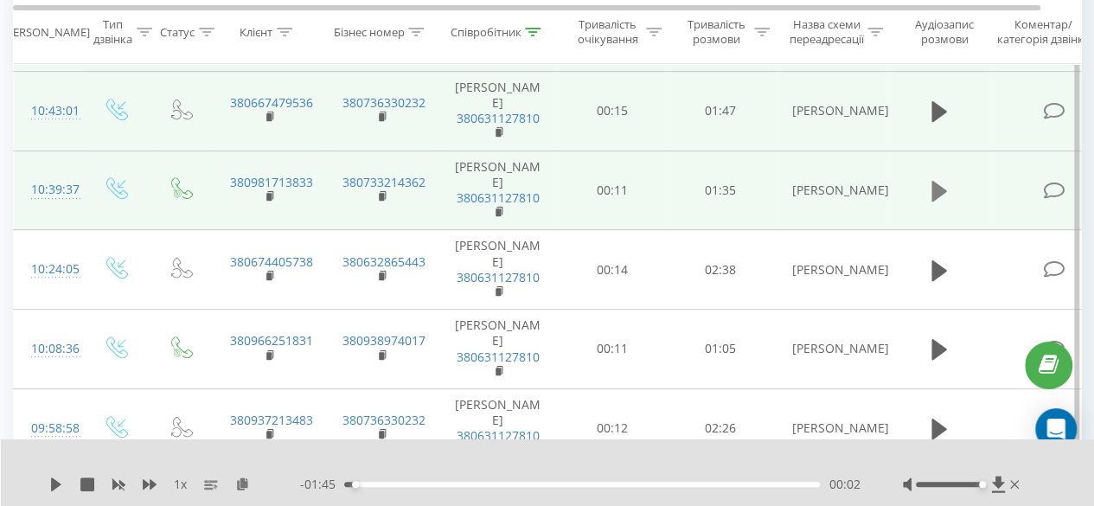
click at [934, 201] on icon at bounding box center [940, 191] width 16 height 24
click at [936, 192] on icon at bounding box center [934, 191] width 5 height 19
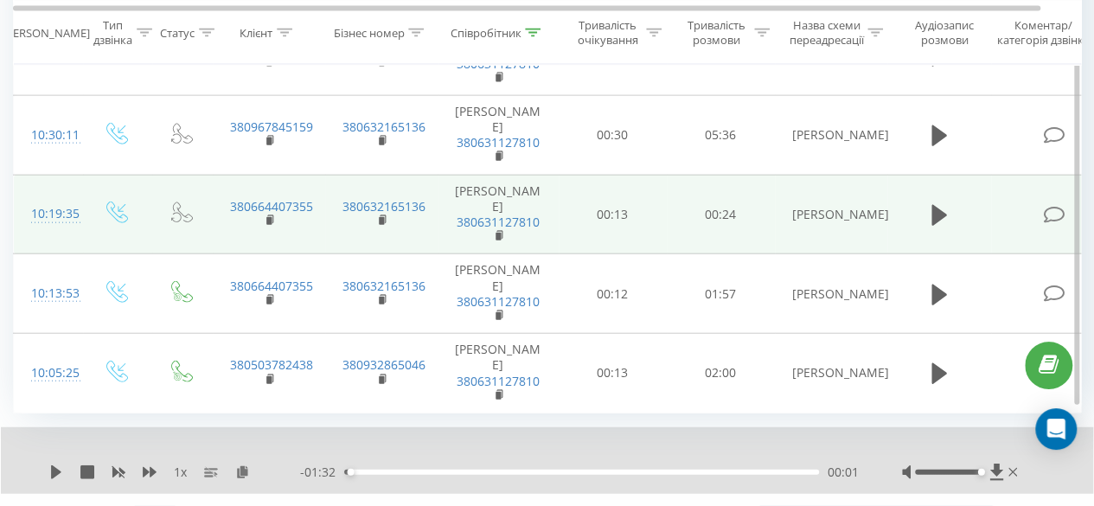
scroll to position [2000, 0]
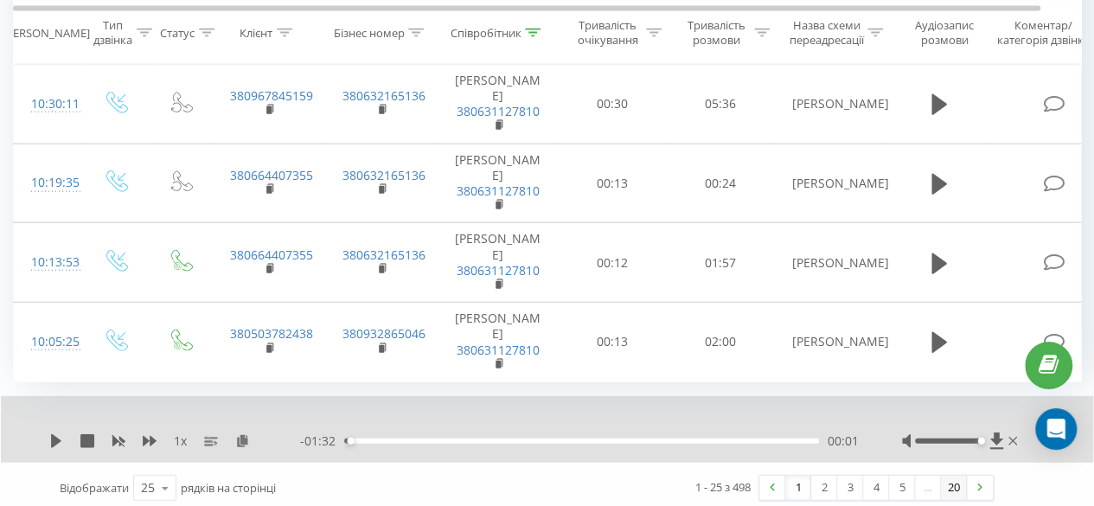
click at [959, 478] on link "20" at bounding box center [954, 488] width 26 height 24
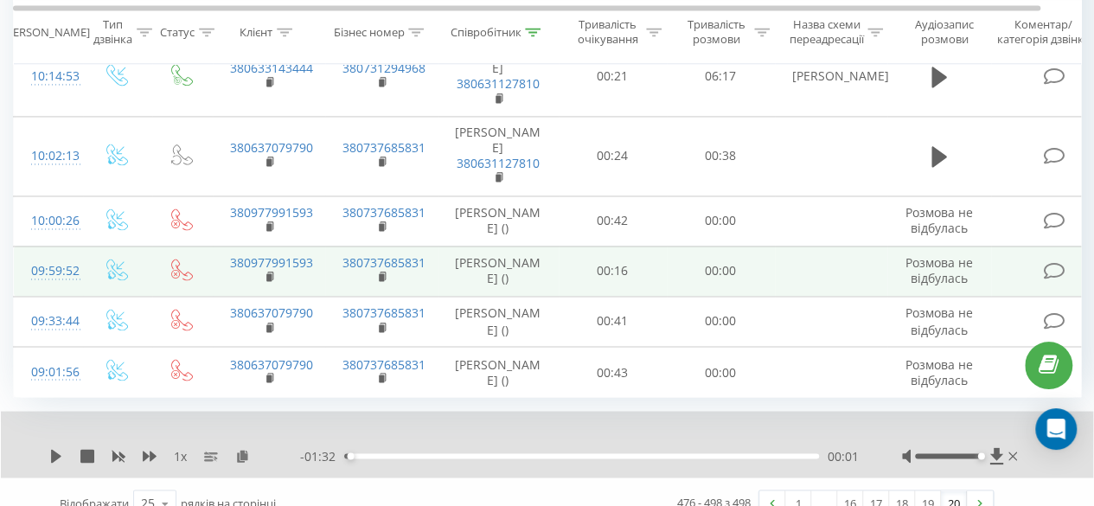
scroll to position [1324, 0]
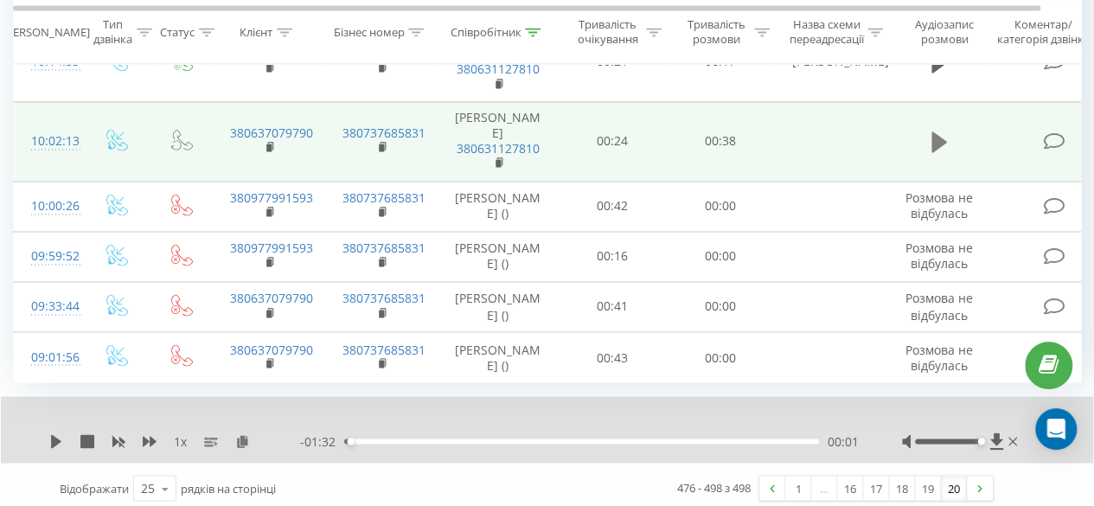
click at [939, 134] on icon at bounding box center [940, 141] width 16 height 21
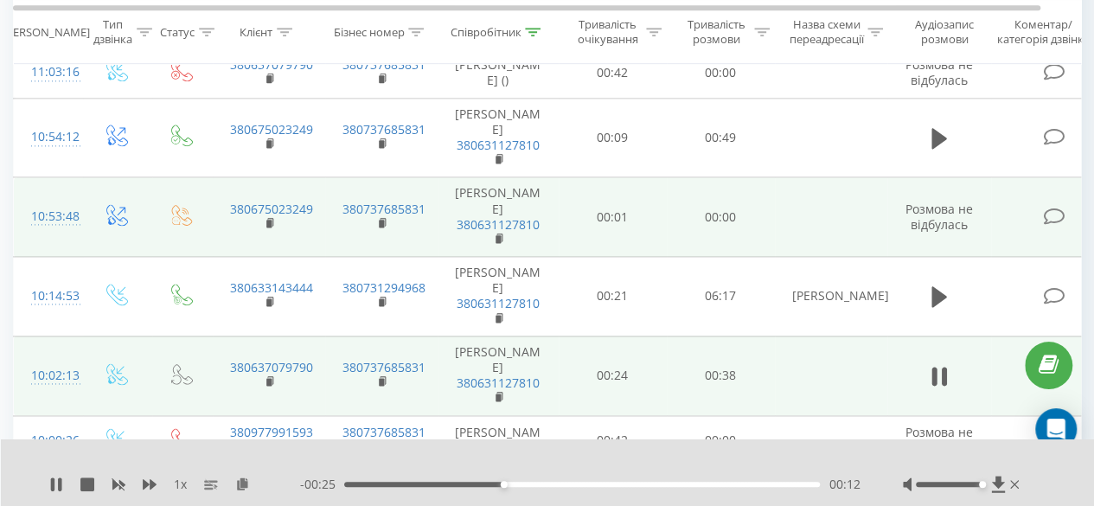
scroll to position [1065, 0]
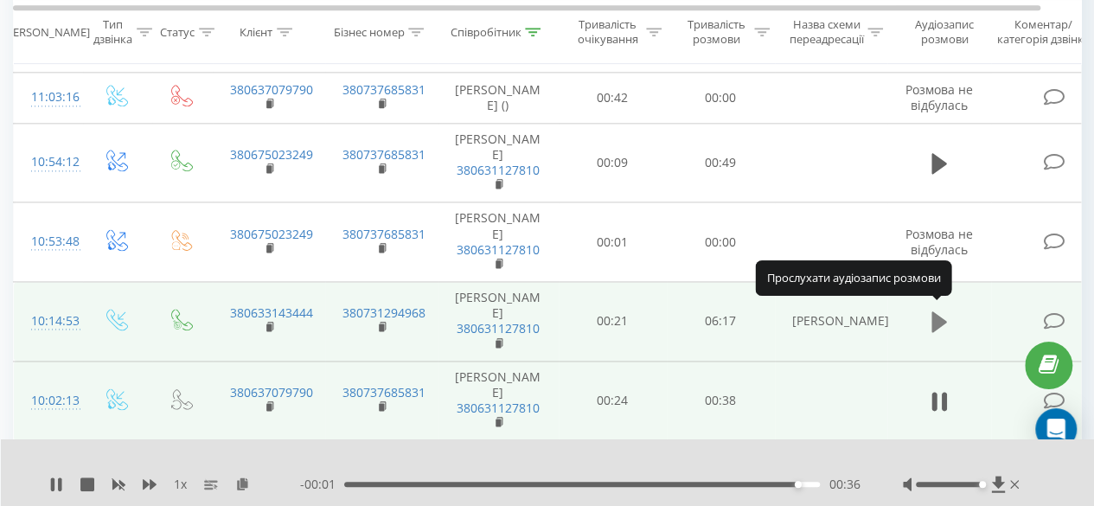
click at [940, 311] on icon at bounding box center [940, 321] width 16 height 21
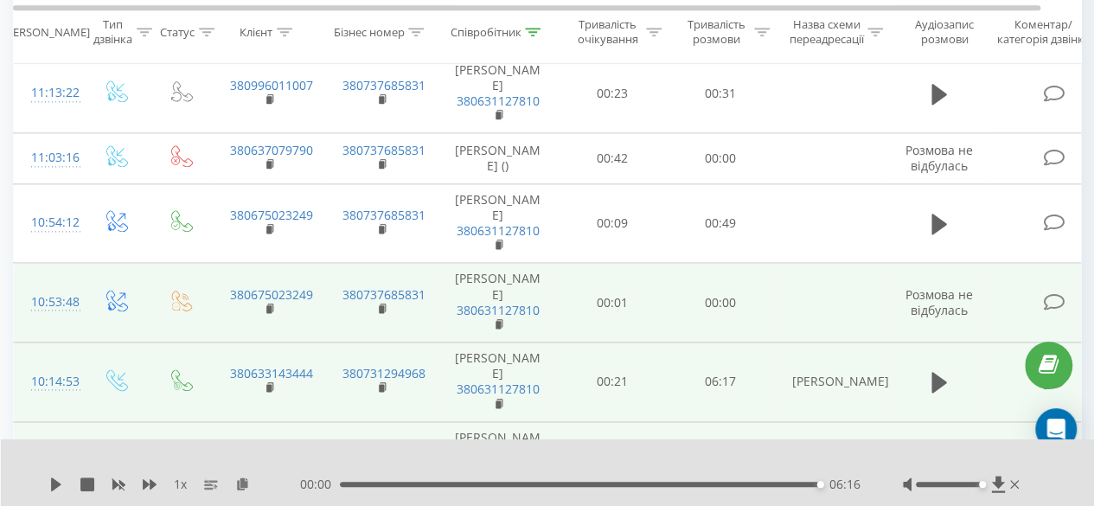
scroll to position [978, 0]
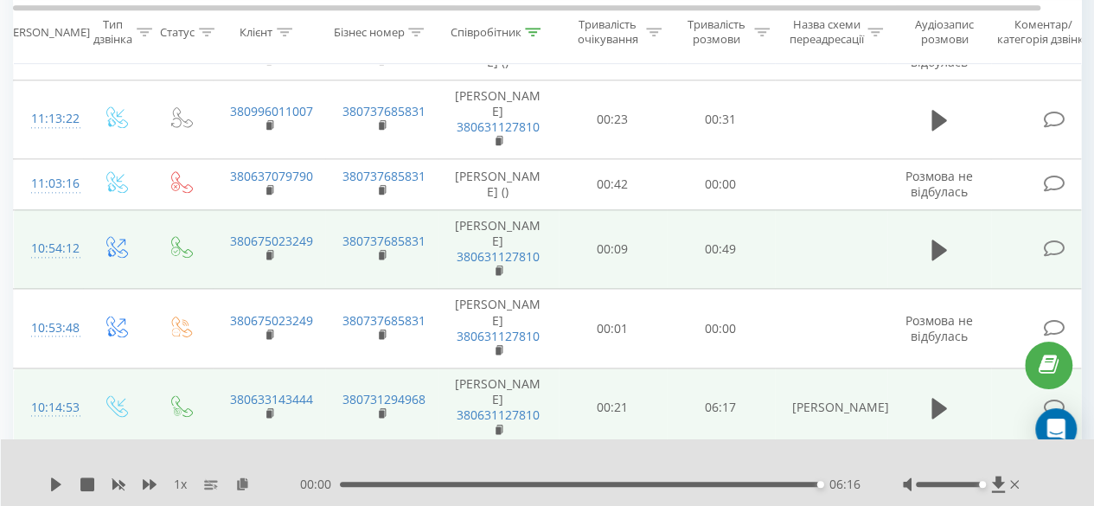
click at [927, 260] on td at bounding box center [940, 249] width 104 height 80
click at [934, 253] on icon at bounding box center [940, 250] width 16 height 24
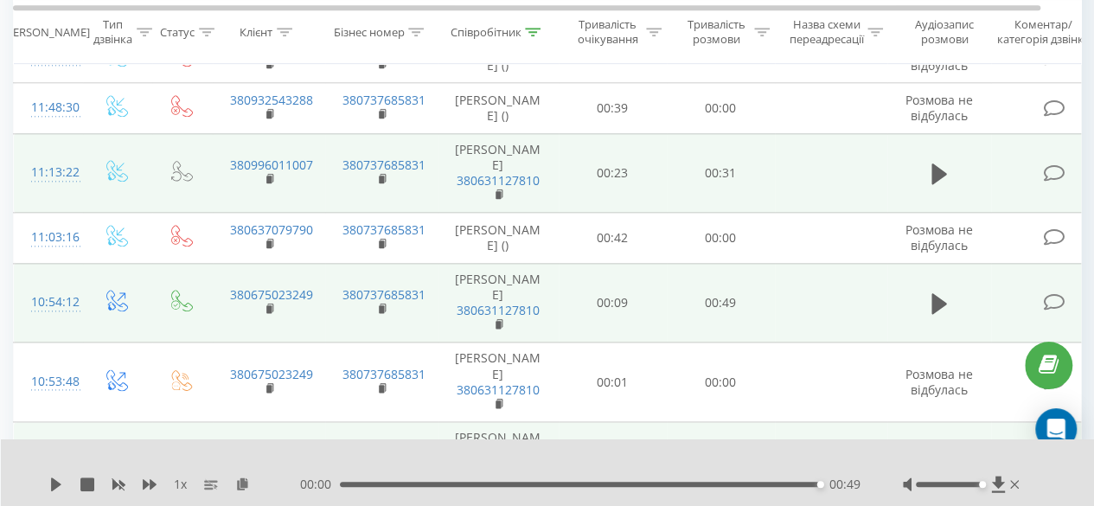
scroll to position [892, 0]
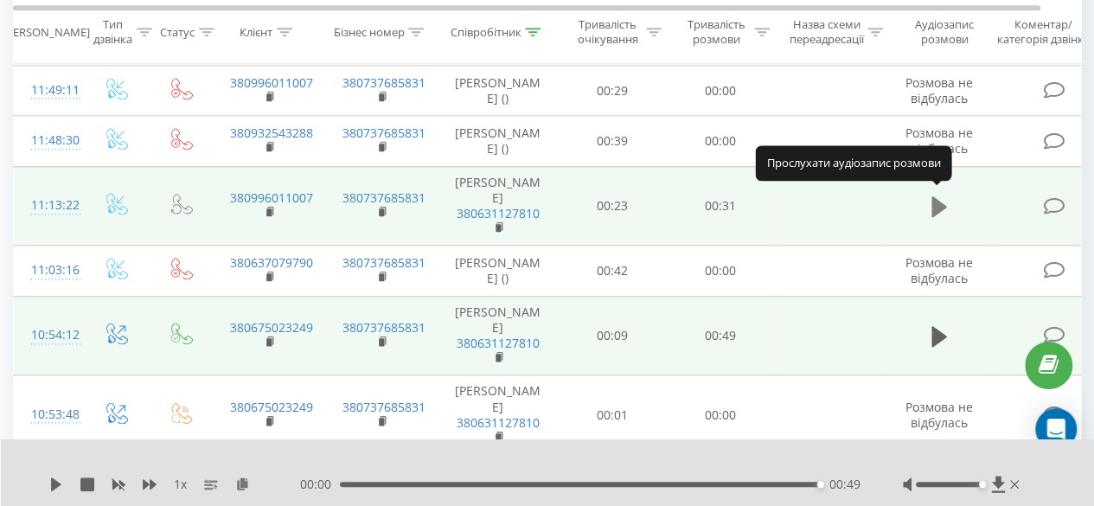
click at [946, 205] on button at bounding box center [940, 207] width 26 height 26
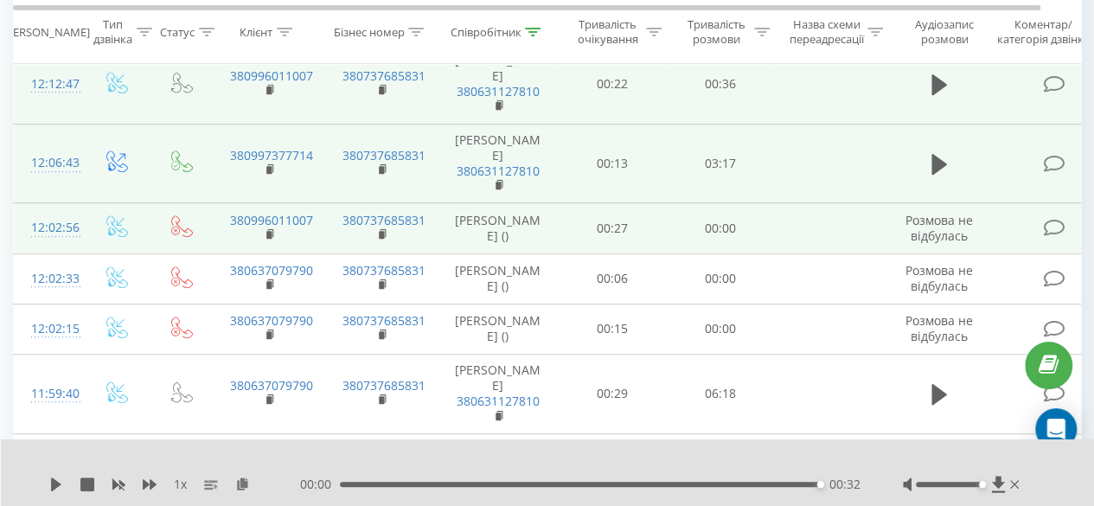
scroll to position [286, 0]
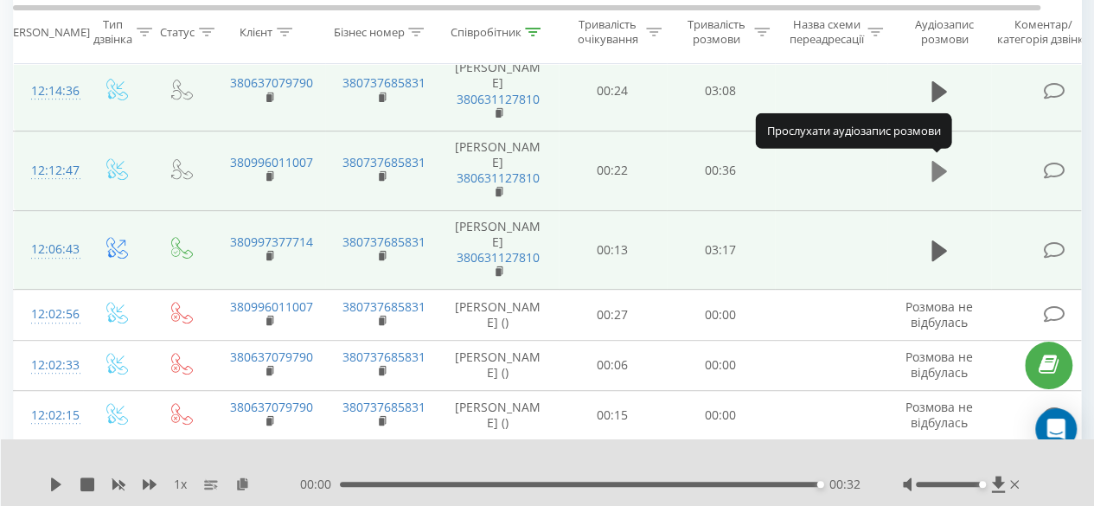
click at [937, 162] on icon at bounding box center [940, 171] width 16 height 21
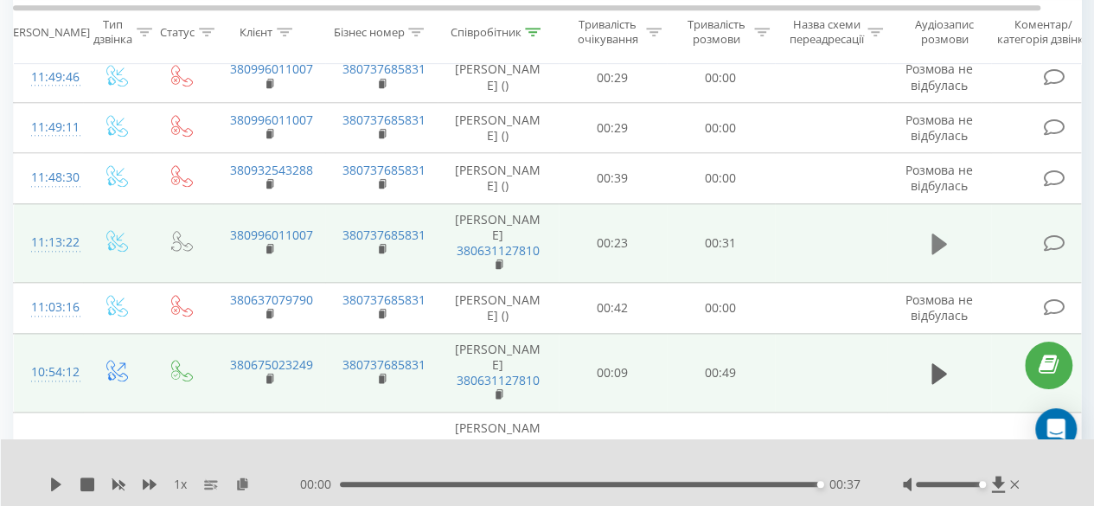
scroll to position [892, 0]
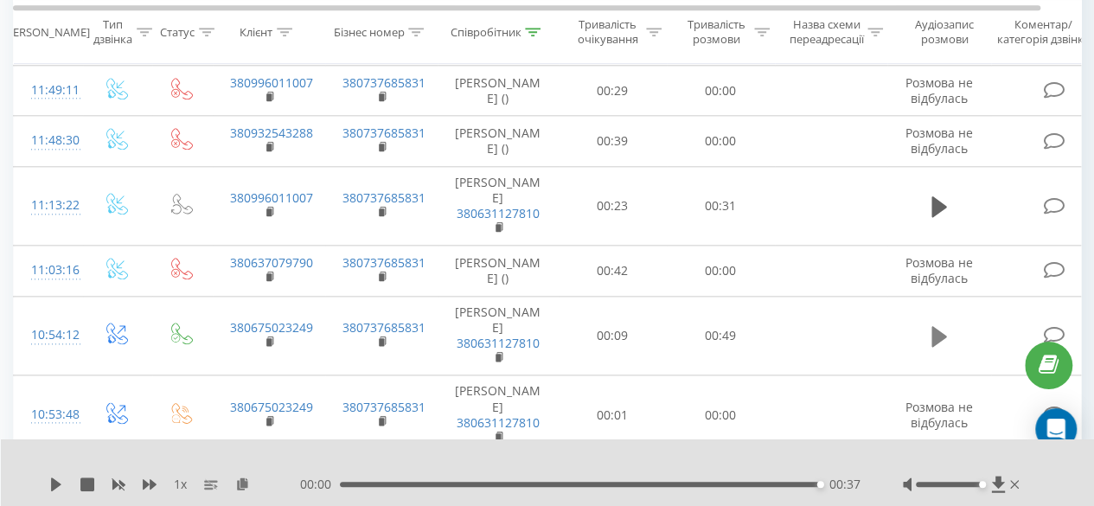
click at [924, 327] on td at bounding box center [940, 336] width 104 height 80
click at [933, 328] on icon at bounding box center [940, 336] width 16 height 21
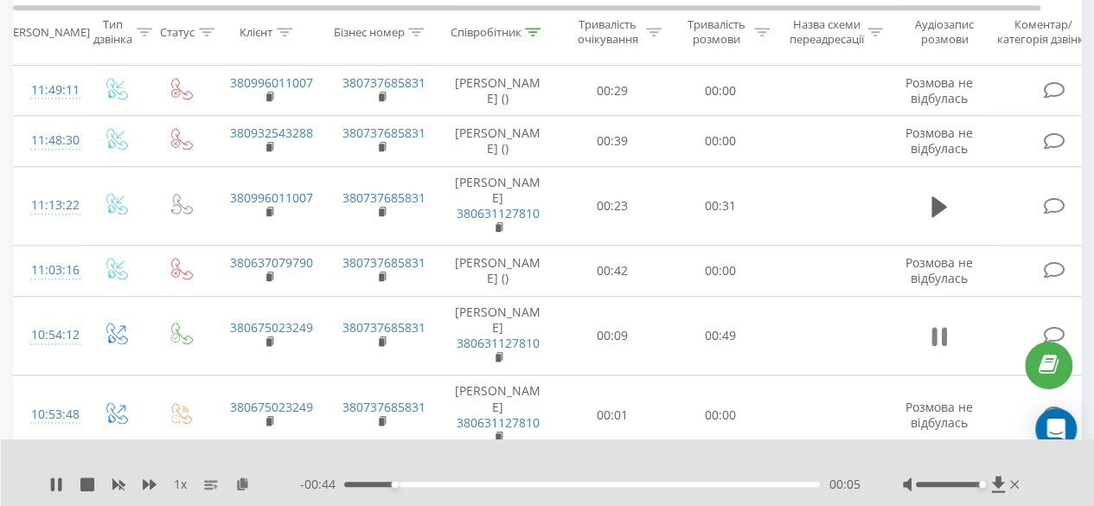
click at [939, 330] on icon at bounding box center [940, 336] width 16 height 24
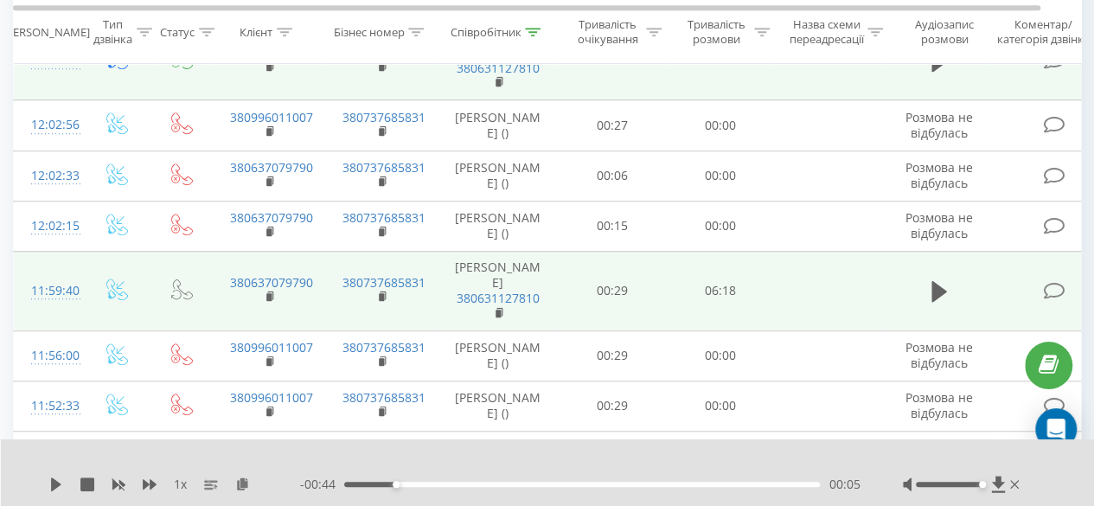
scroll to position [459, 0]
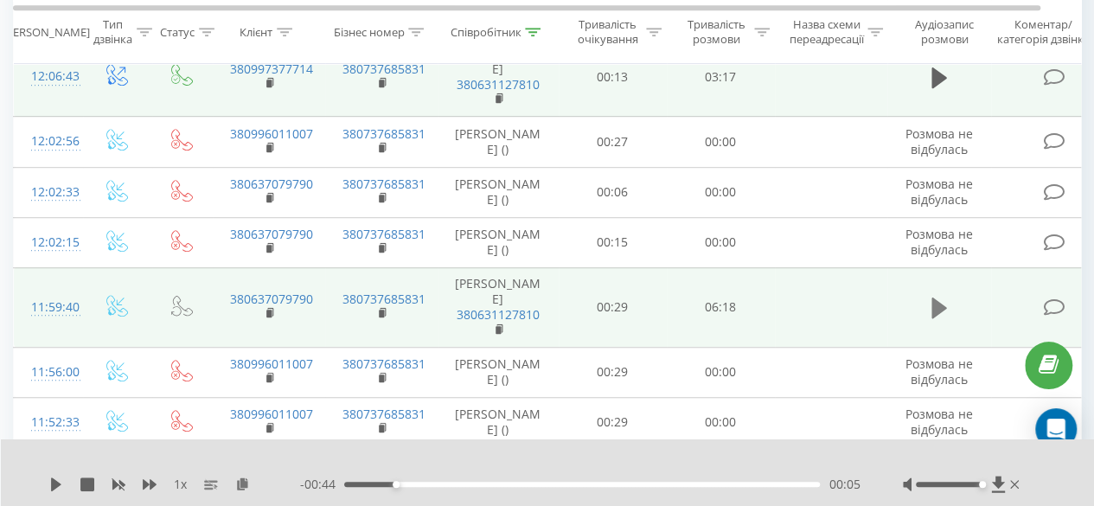
click at [936, 311] on icon at bounding box center [940, 308] width 16 height 21
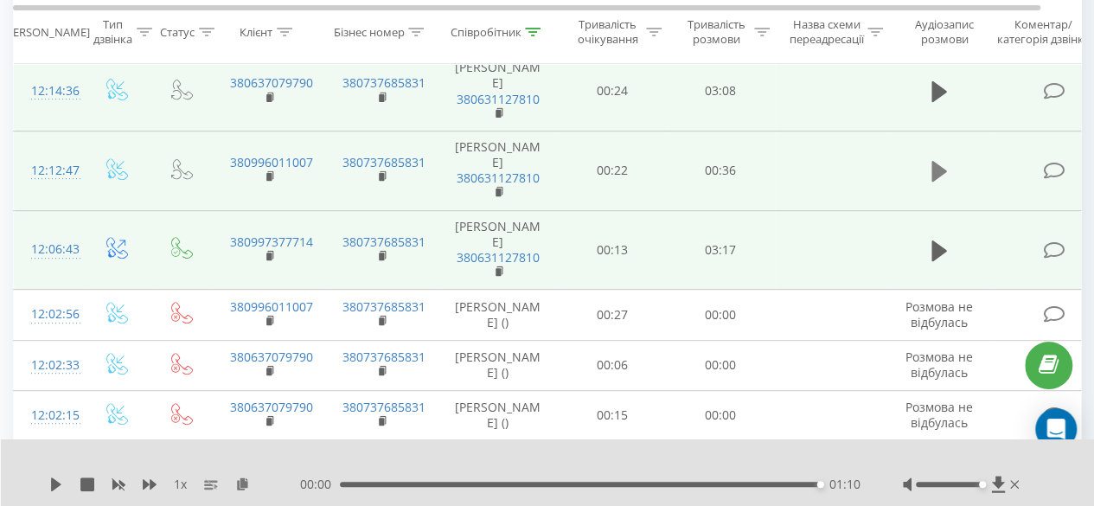
scroll to position [200, 0]
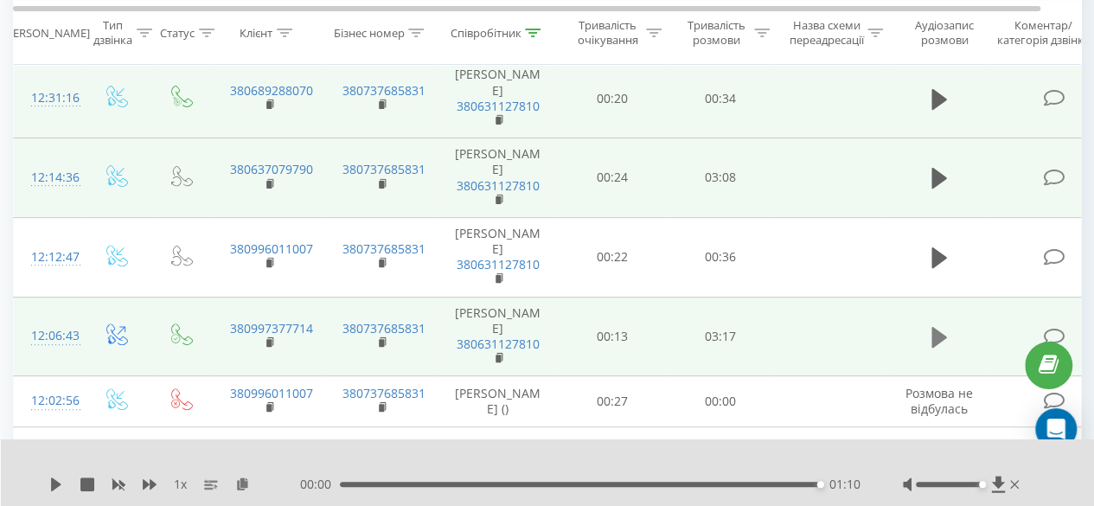
click at [941, 340] on icon at bounding box center [940, 337] width 16 height 24
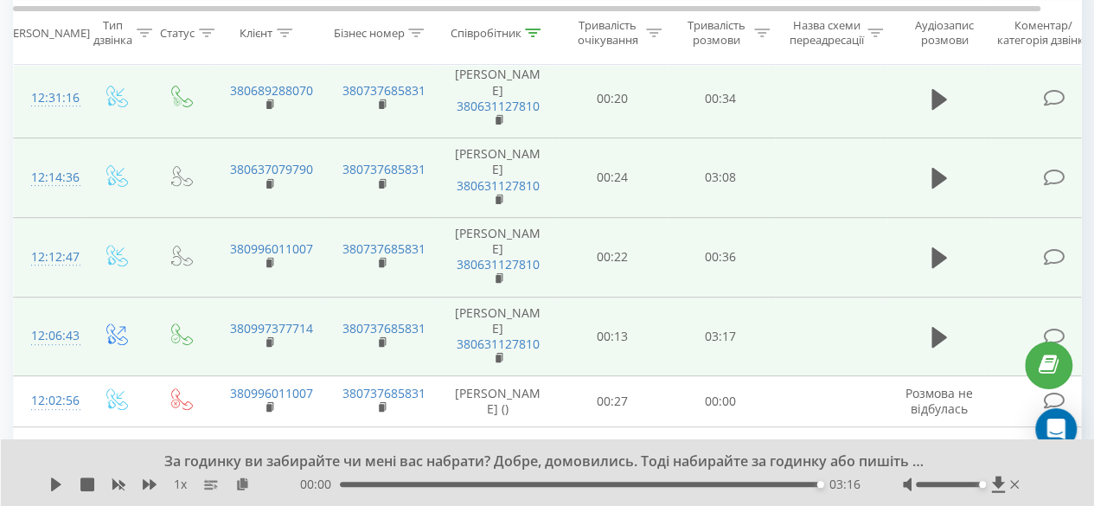
click at [934, 238] on td at bounding box center [940, 257] width 104 height 80
click at [934, 248] on icon at bounding box center [940, 257] width 16 height 21
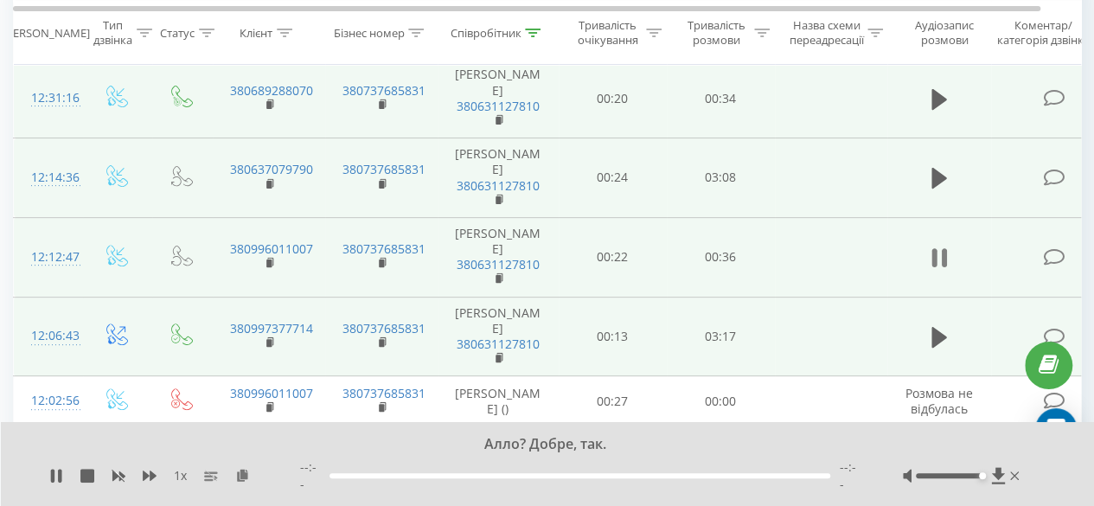
click at [938, 255] on icon at bounding box center [940, 258] width 16 height 24
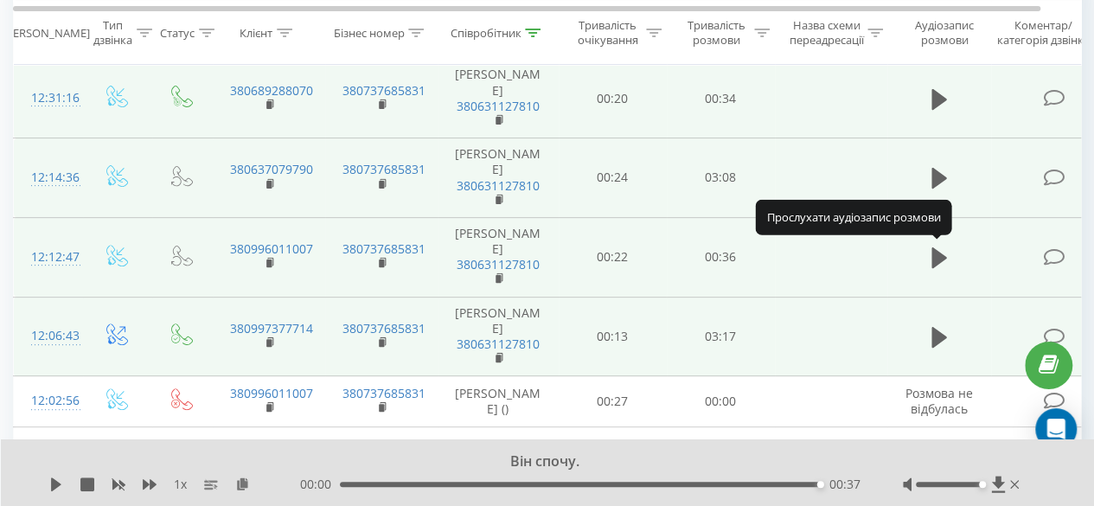
click at [938, 255] on icon at bounding box center [940, 257] width 16 height 21
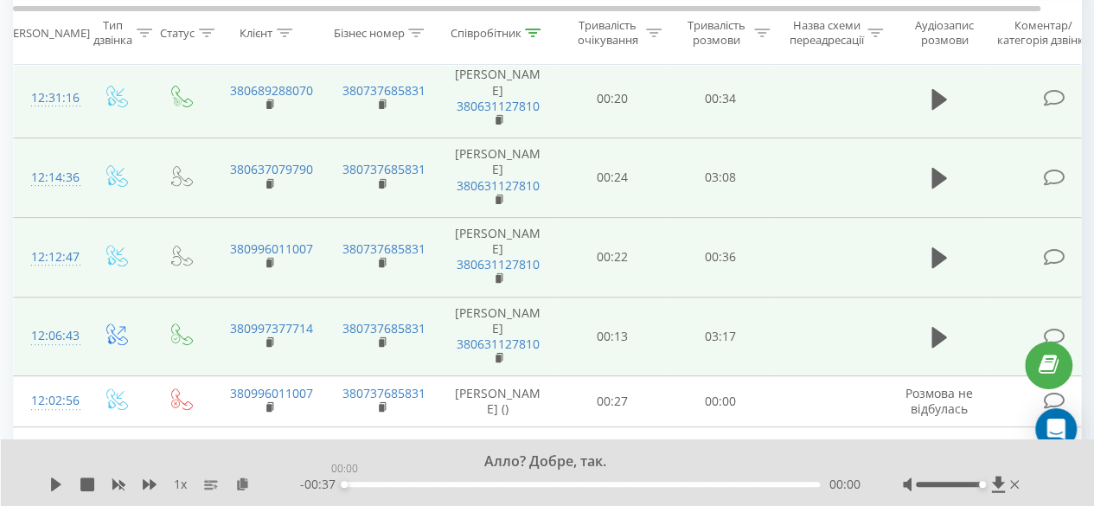
drag, startPoint x: 715, startPoint y: 485, endPoint x: 221, endPoint y: 478, distance: 493.2
click at [221, 478] on div "1 x - 00:37 00:00 00:00" at bounding box center [536, 484] width 974 height 17
click at [57, 484] on icon at bounding box center [56, 485] width 10 height 14
click at [948, 257] on button at bounding box center [940, 258] width 26 height 26
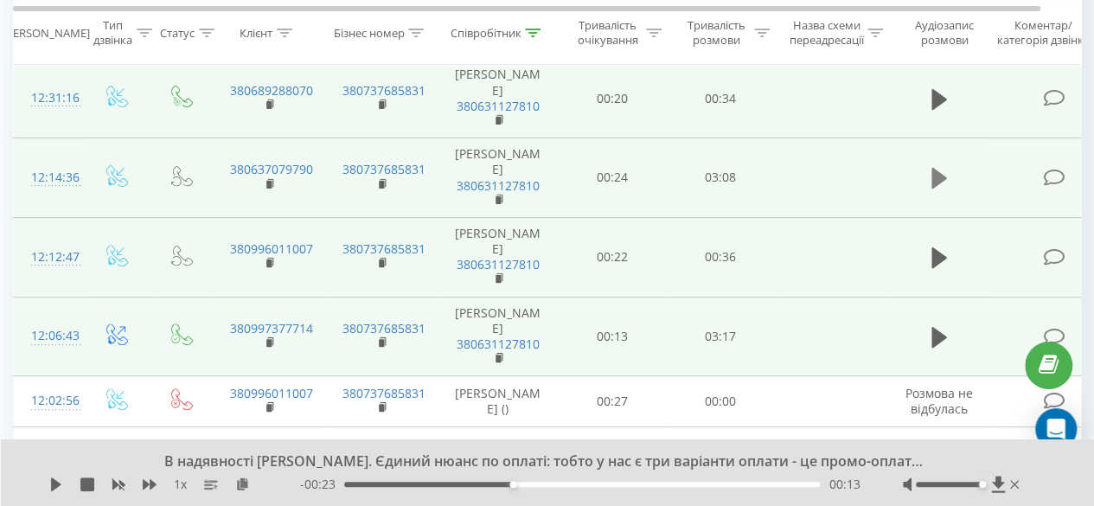
click at [942, 169] on icon at bounding box center [940, 178] width 16 height 24
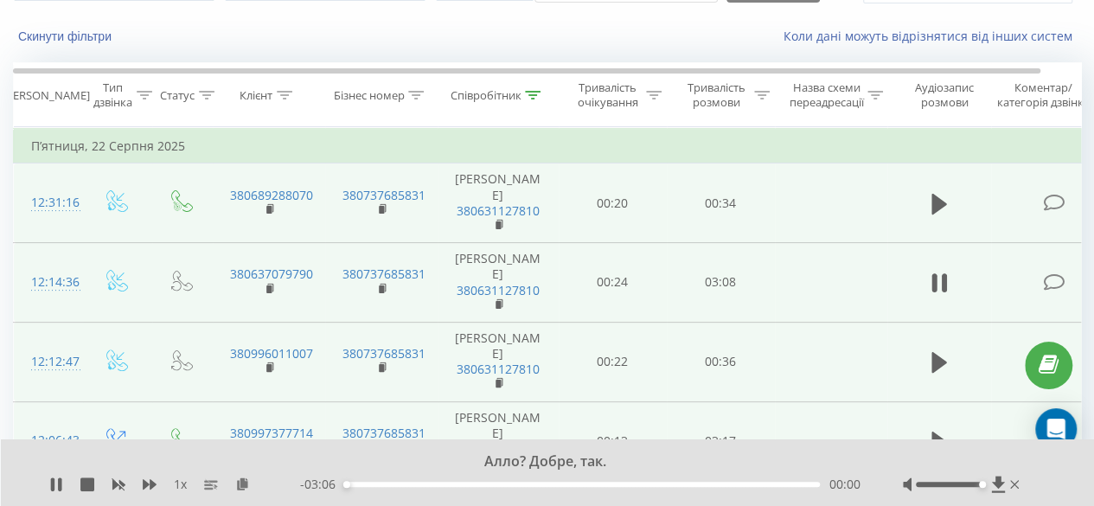
scroll to position [113, 0]
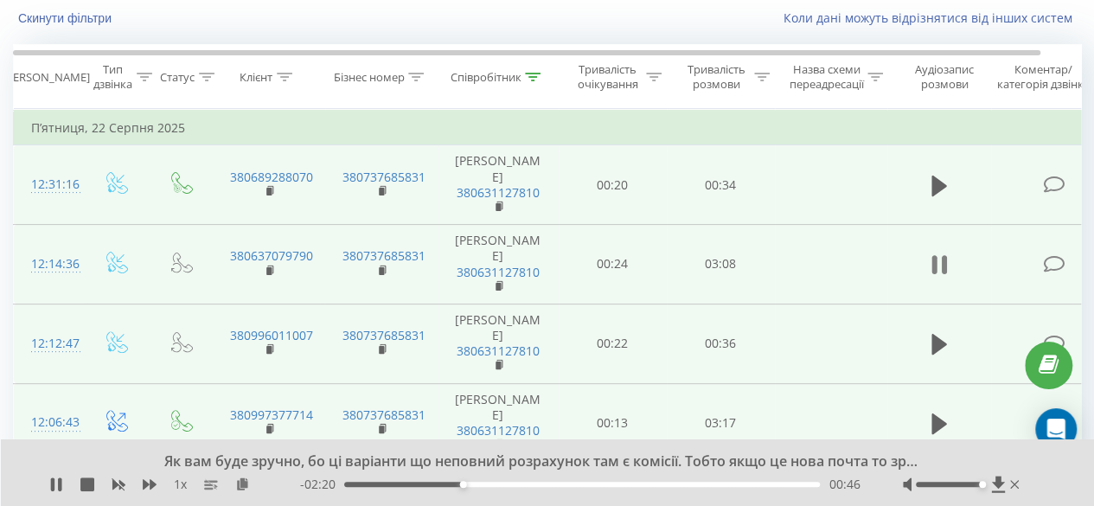
click at [945, 258] on icon at bounding box center [943, 264] width 5 height 19
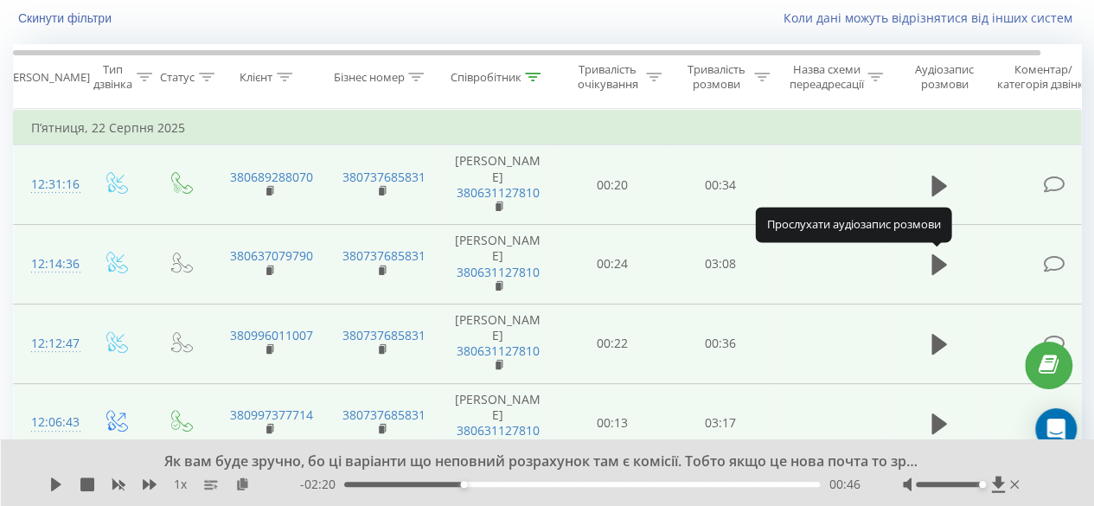
click at [945, 258] on icon at bounding box center [940, 265] width 16 height 24
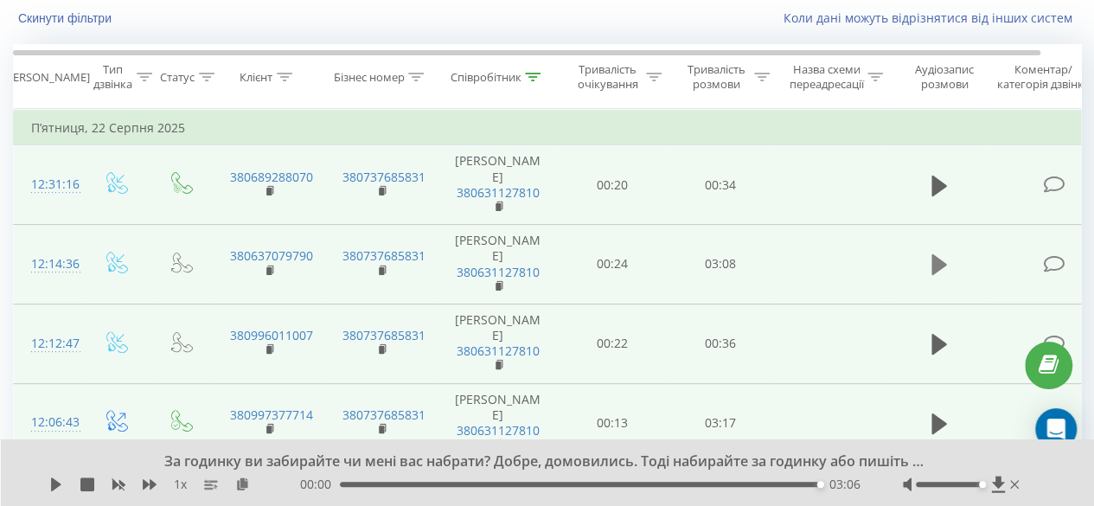
click at [945, 263] on icon at bounding box center [940, 264] width 16 height 21
click at [939, 185] on icon at bounding box center [940, 186] width 16 height 21
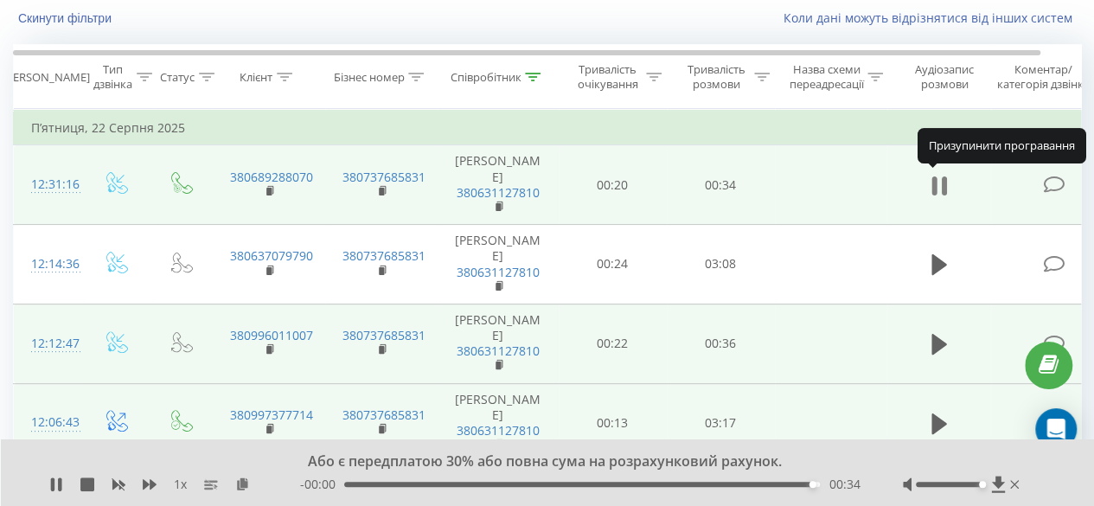
click at [938, 182] on icon at bounding box center [940, 186] width 16 height 24
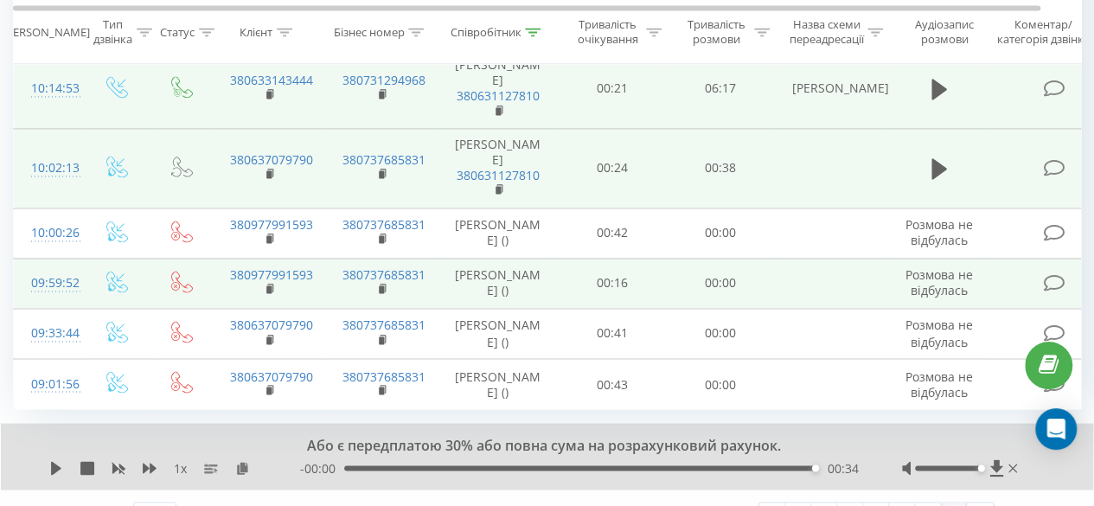
scroll to position [1324, 0]
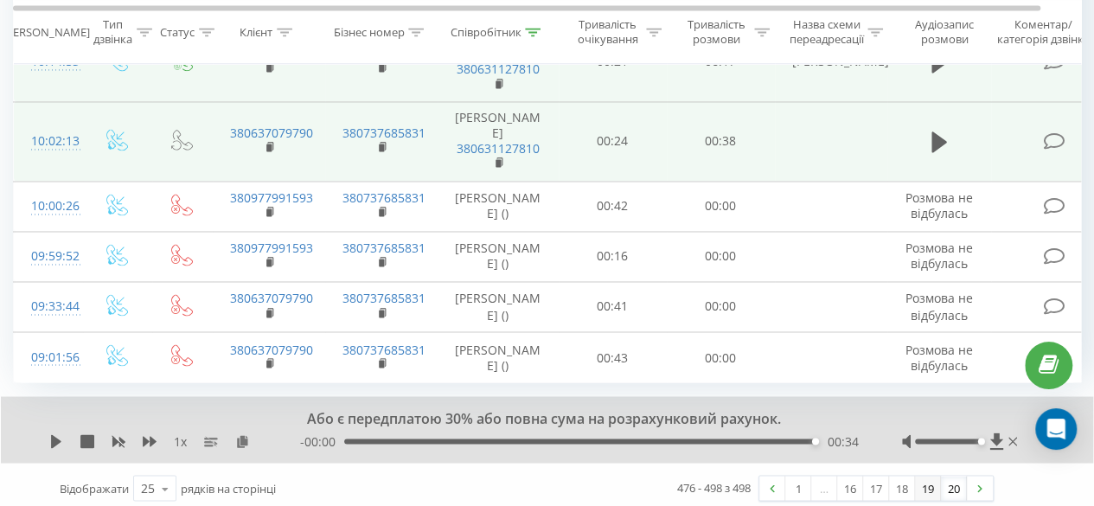
click at [929, 487] on link "19" at bounding box center [928, 488] width 26 height 24
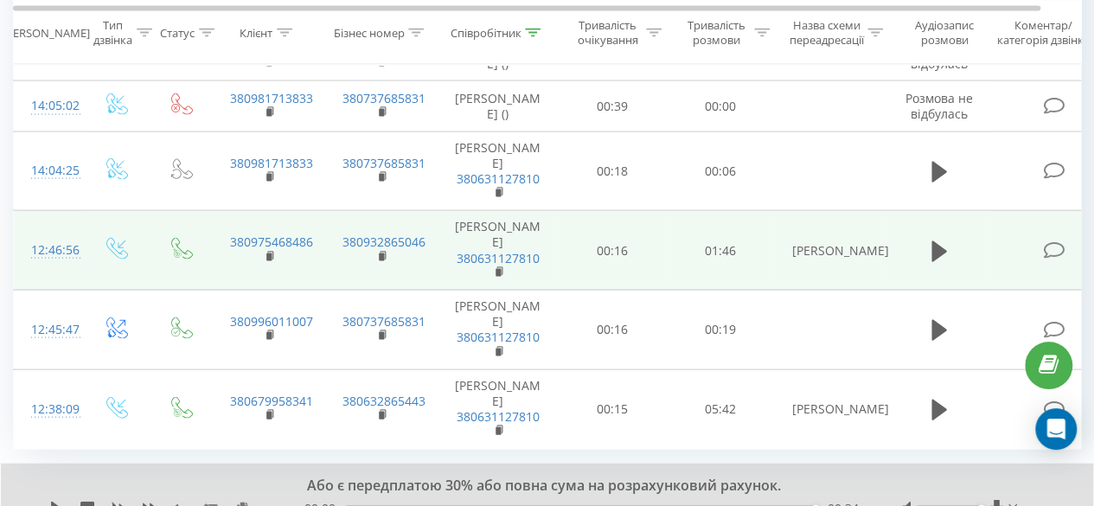
scroll to position [1750, 0]
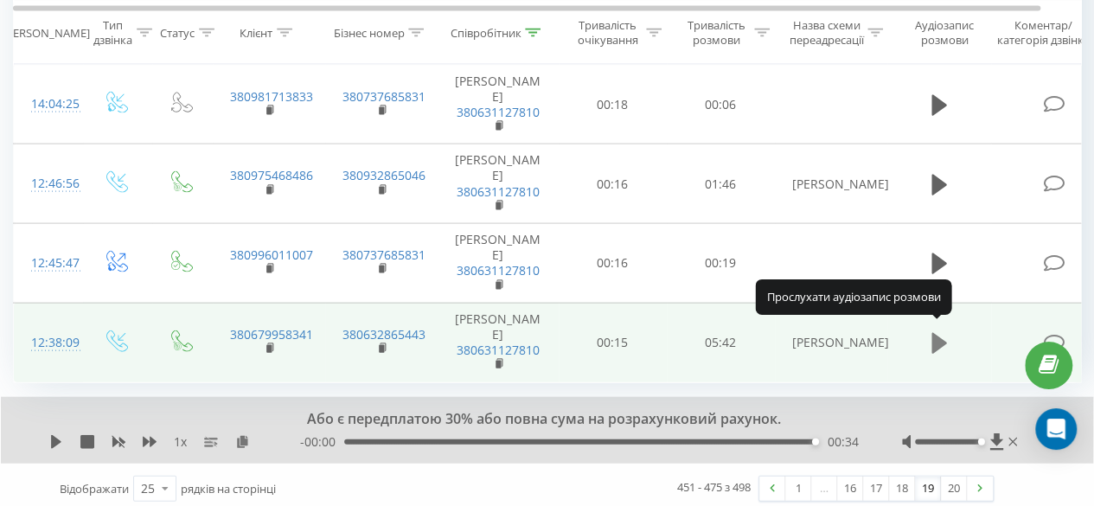
click at [941, 339] on icon at bounding box center [940, 343] width 16 height 21
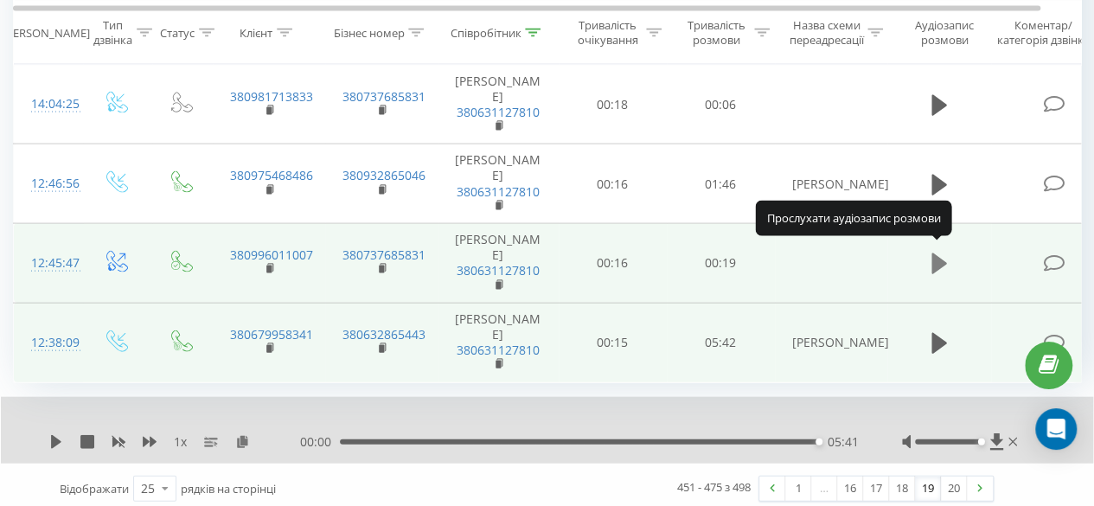
click at [936, 258] on icon at bounding box center [940, 263] width 16 height 21
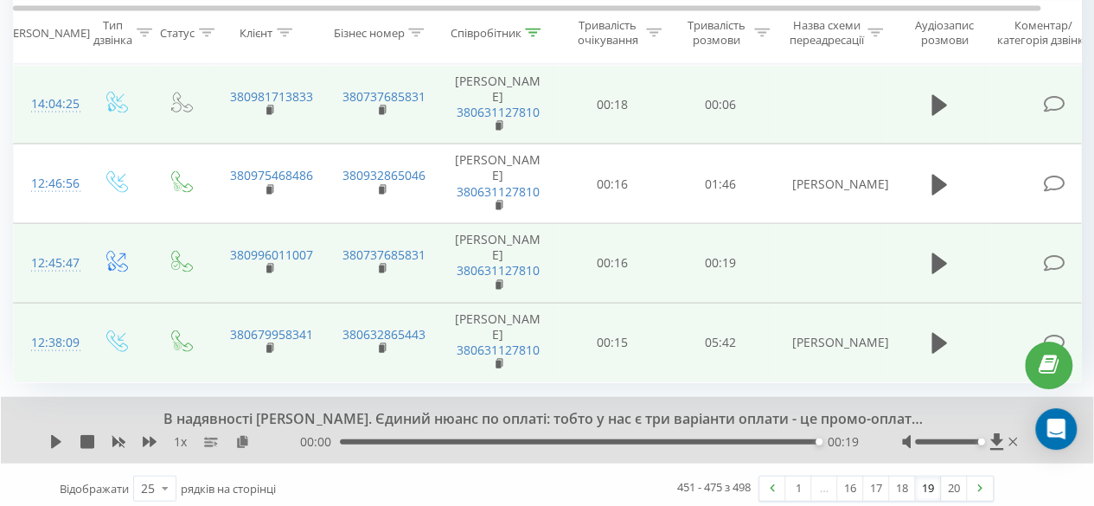
click at [949, 80] on td at bounding box center [940, 105] width 104 height 80
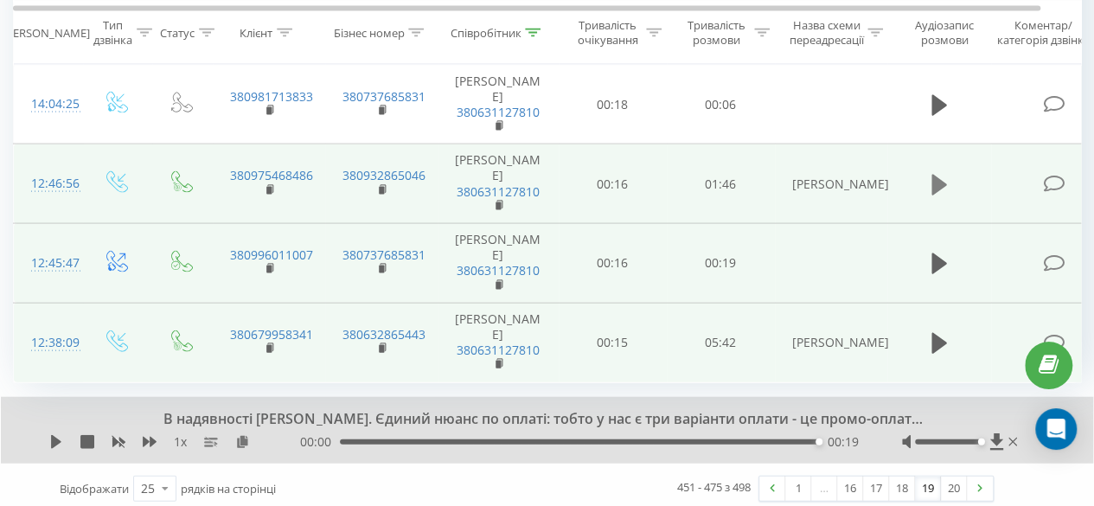
click at [934, 178] on icon at bounding box center [940, 184] width 16 height 21
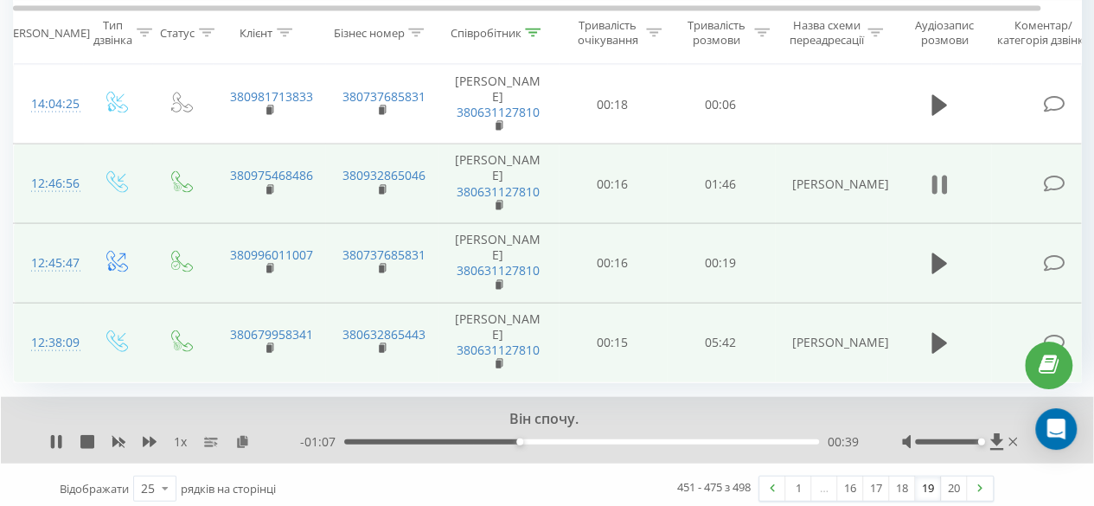
click at [934, 183] on icon at bounding box center [934, 185] width 5 height 19
click at [52, 435] on icon at bounding box center [56, 442] width 10 height 14
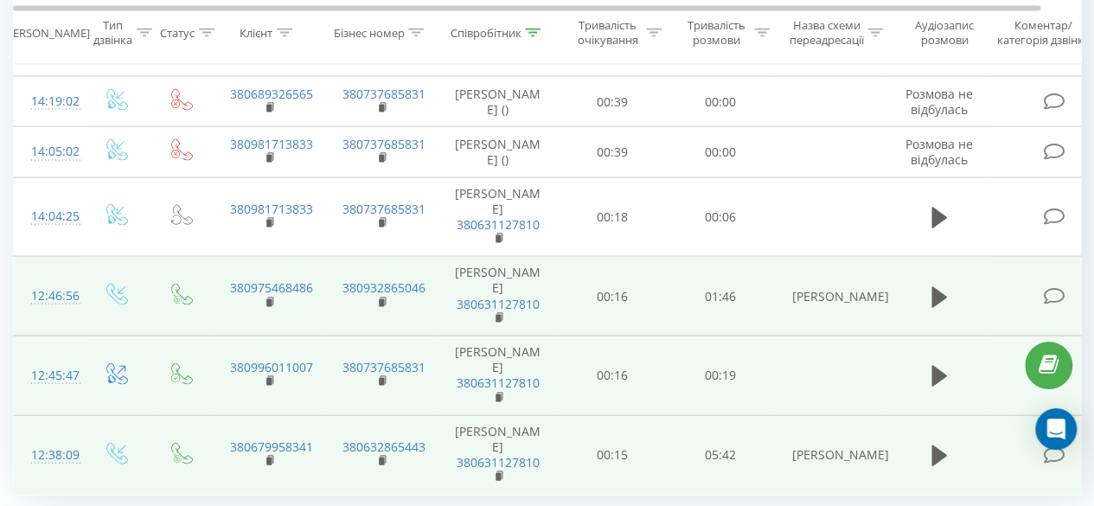
scroll to position [1577, 0]
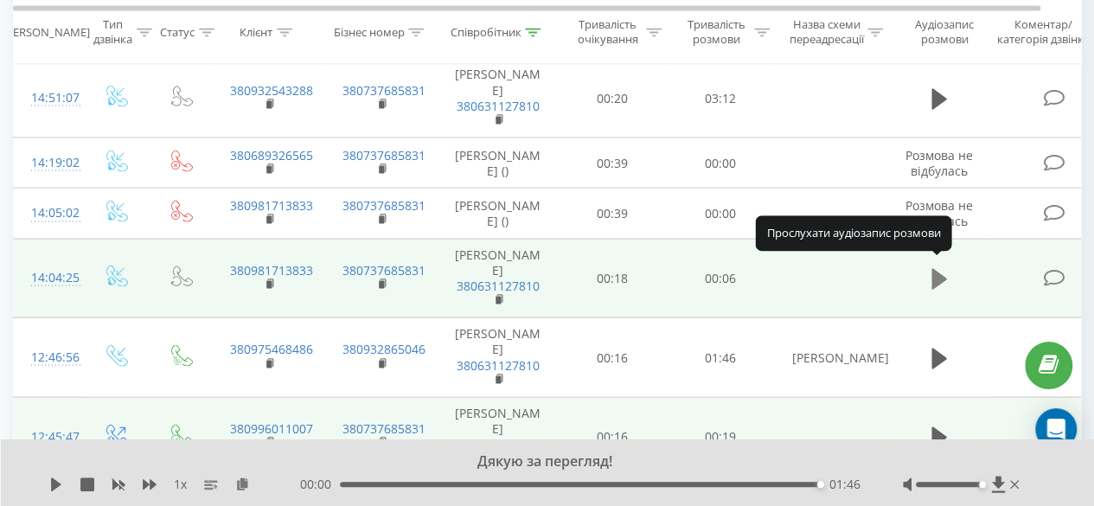
click at [941, 275] on icon at bounding box center [940, 278] width 16 height 21
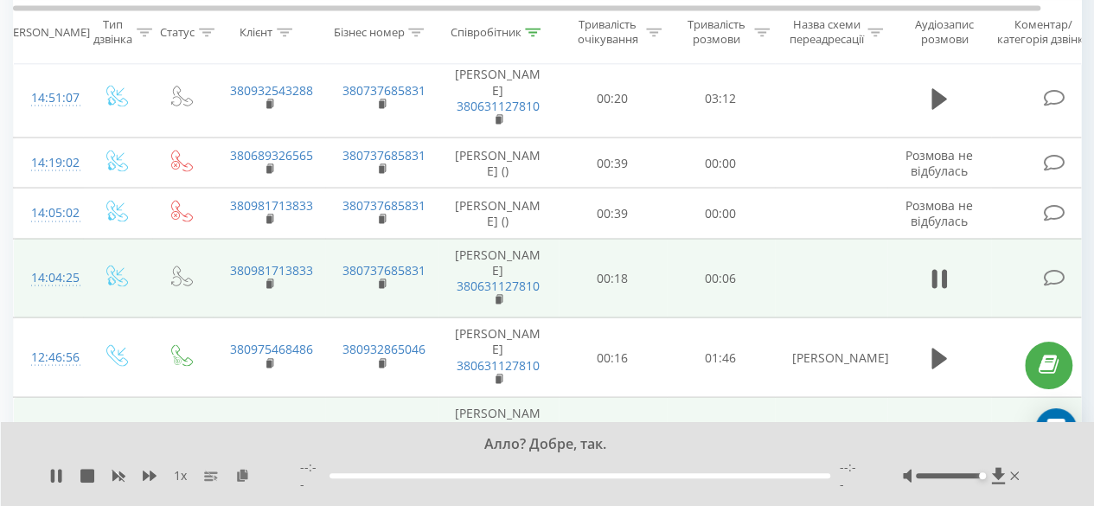
drag, startPoint x: 941, startPoint y: 275, endPoint x: 973, endPoint y: 271, distance: 32.3
click at [973, 271] on td at bounding box center [940, 278] width 104 height 80
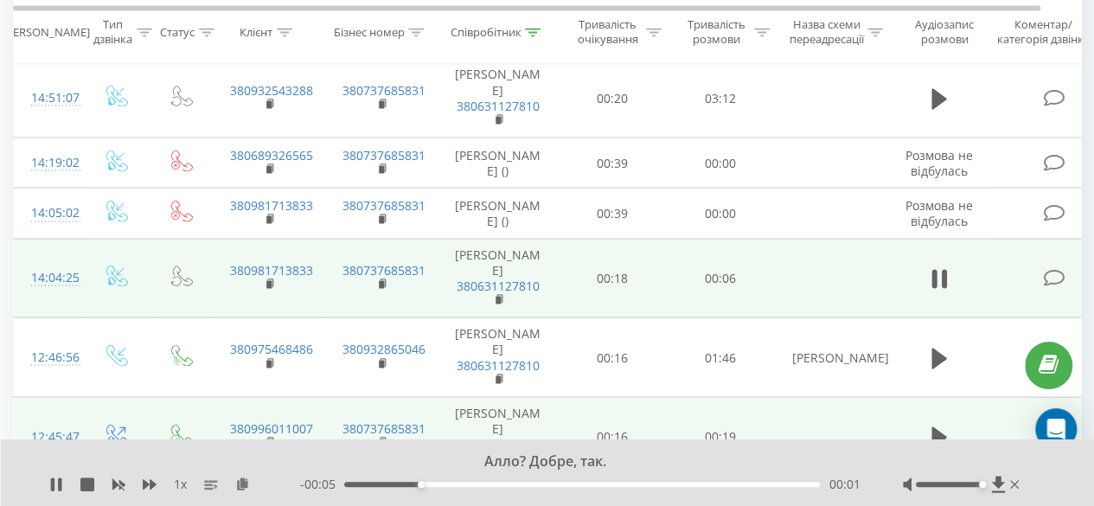
scroll to position [1491, 0]
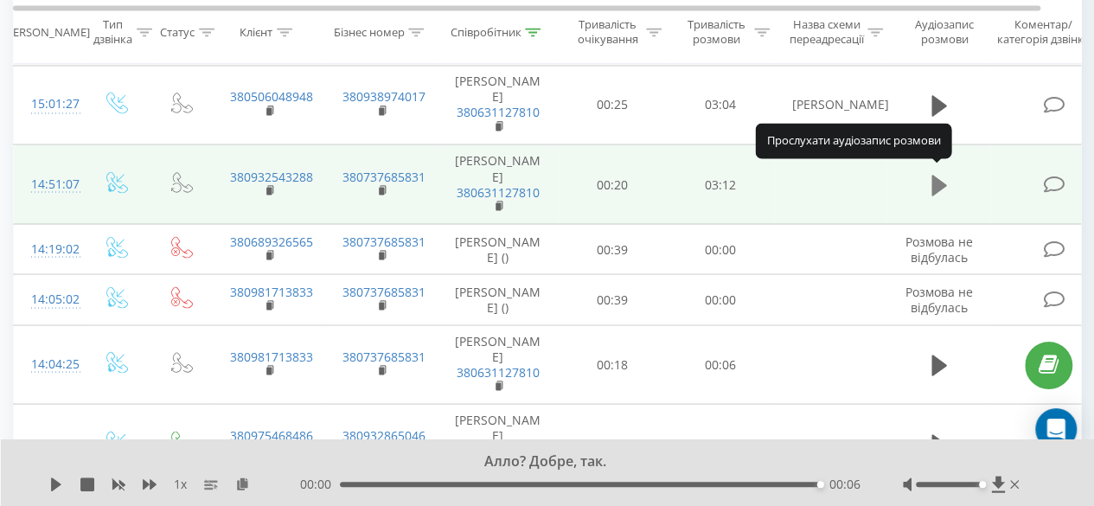
click at [939, 184] on icon at bounding box center [940, 185] width 16 height 24
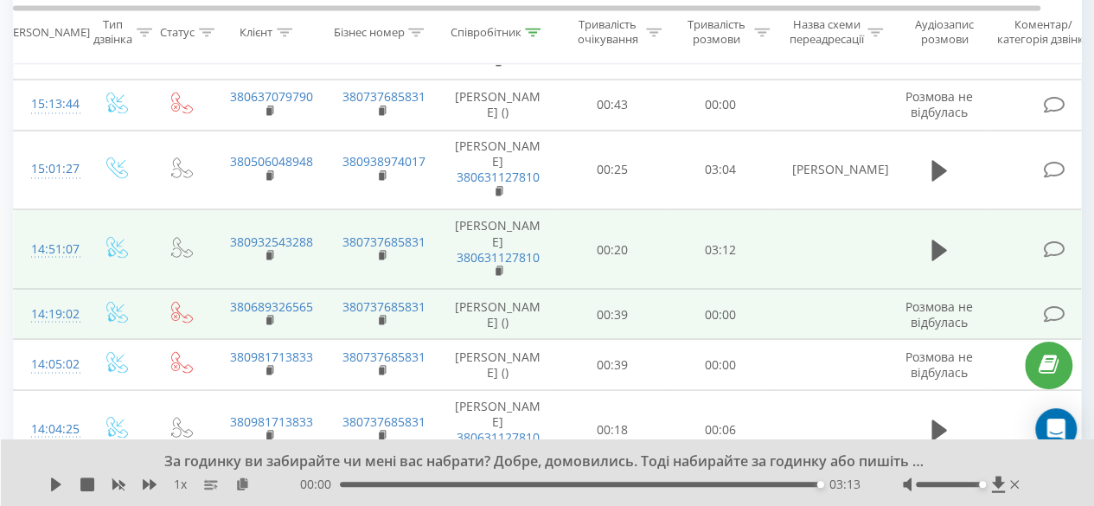
scroll to position [1404, 0]
